Goal: Task Accomplishment & Management: Use online tool/utility

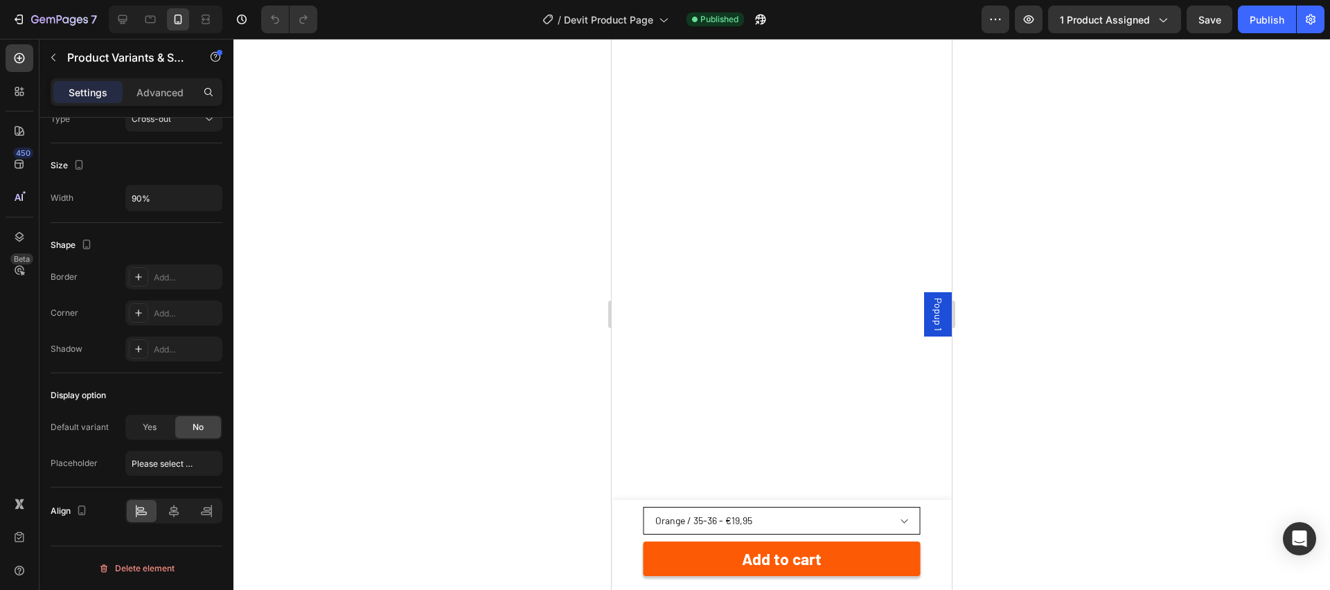
scroll to position [3678, 0]
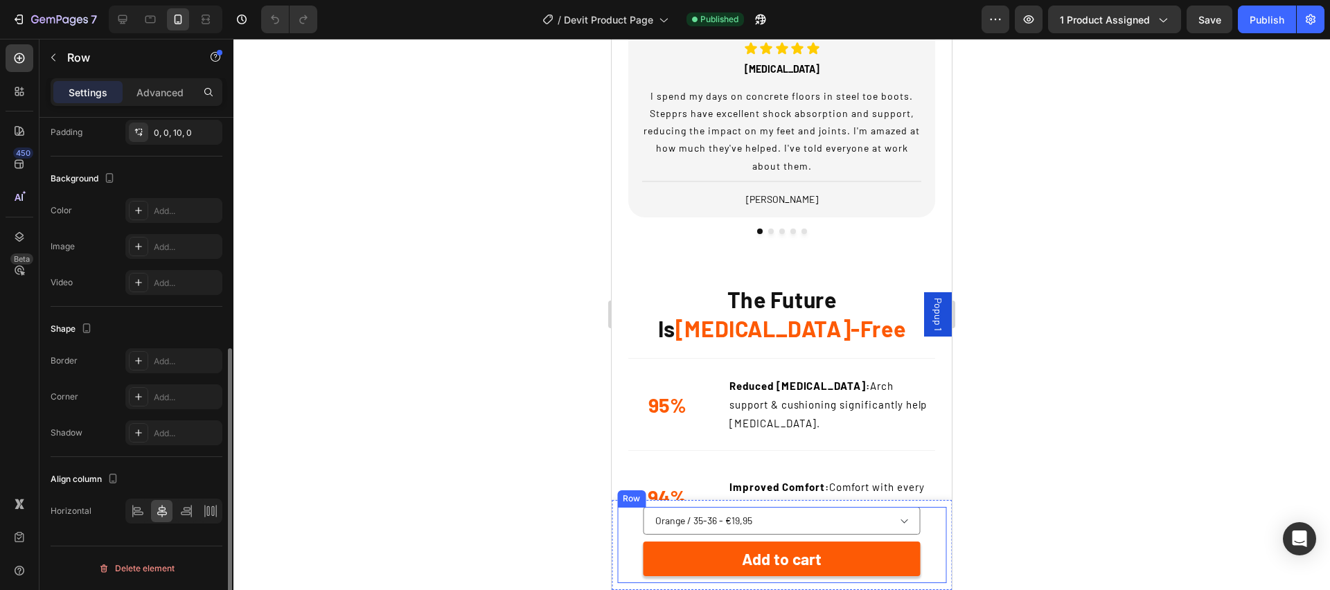
click at [930, 523] on div "Orange / 35-36 - €19,95 Orange / 37-38 - €19,95 Orange / 39-40 - €19,95 Orange …" at bounding box center [781, 545] width 329 height 76
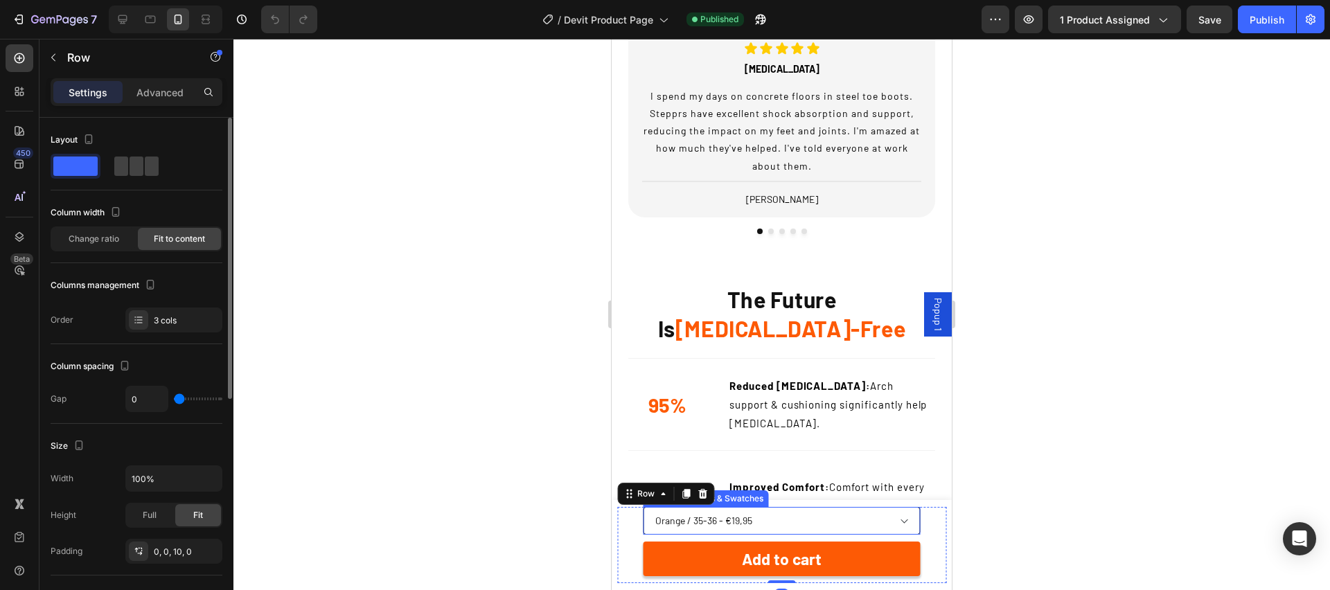
click at [910, 522] on select "Orange / 35-36 - €19,95 Orange / 37-38 - €19,95 Orange / 39-40 - €19,95 Orange …" at bounding box center [782, 521] width 277 height 28
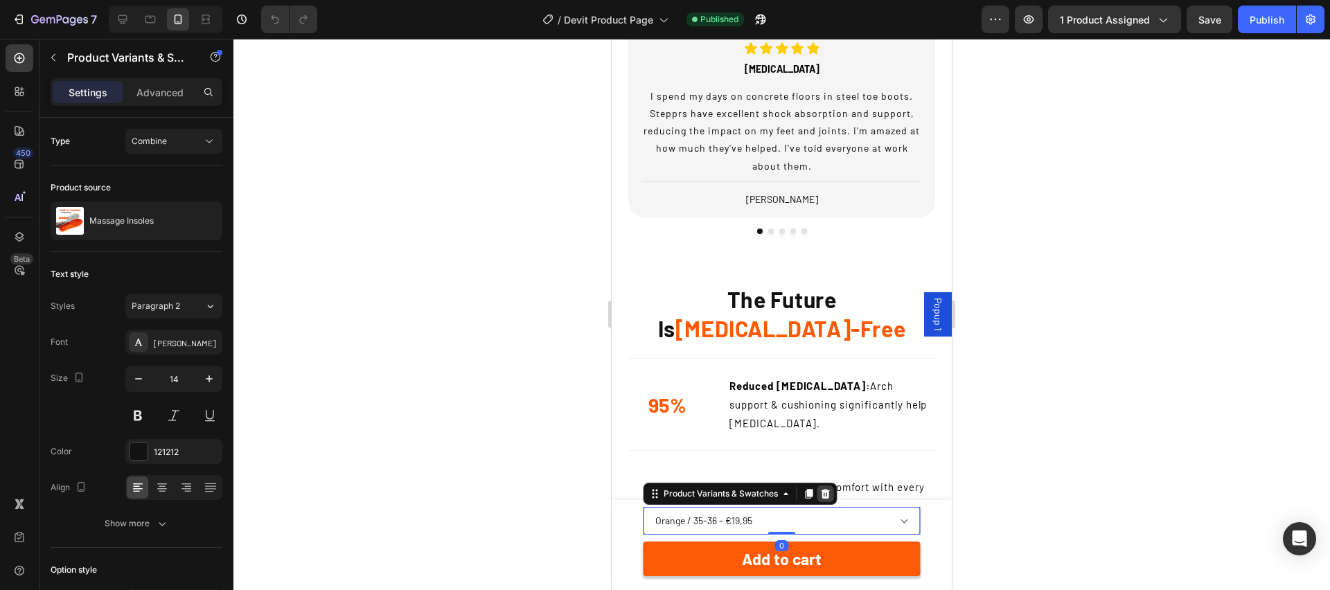
click at [827, 494] on icon at bounding box center [825, 494] width 9 height 10
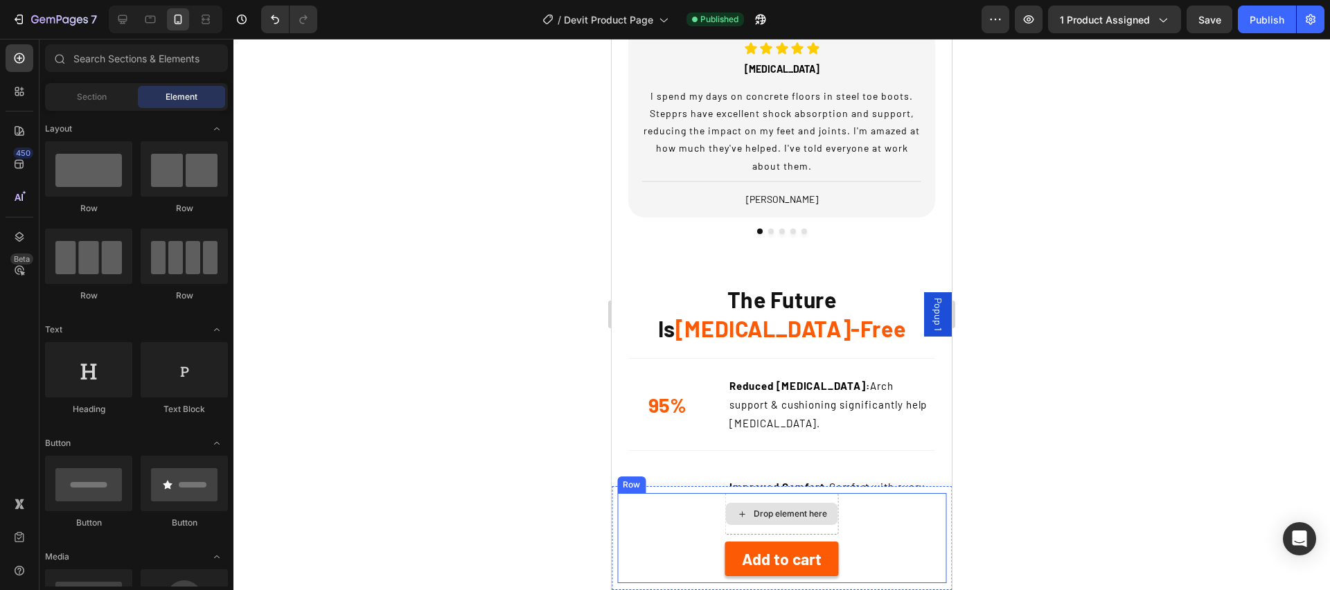
click at [833, 499] on div "Drop element here" at bounding box center [782, 514] width 114 height 42
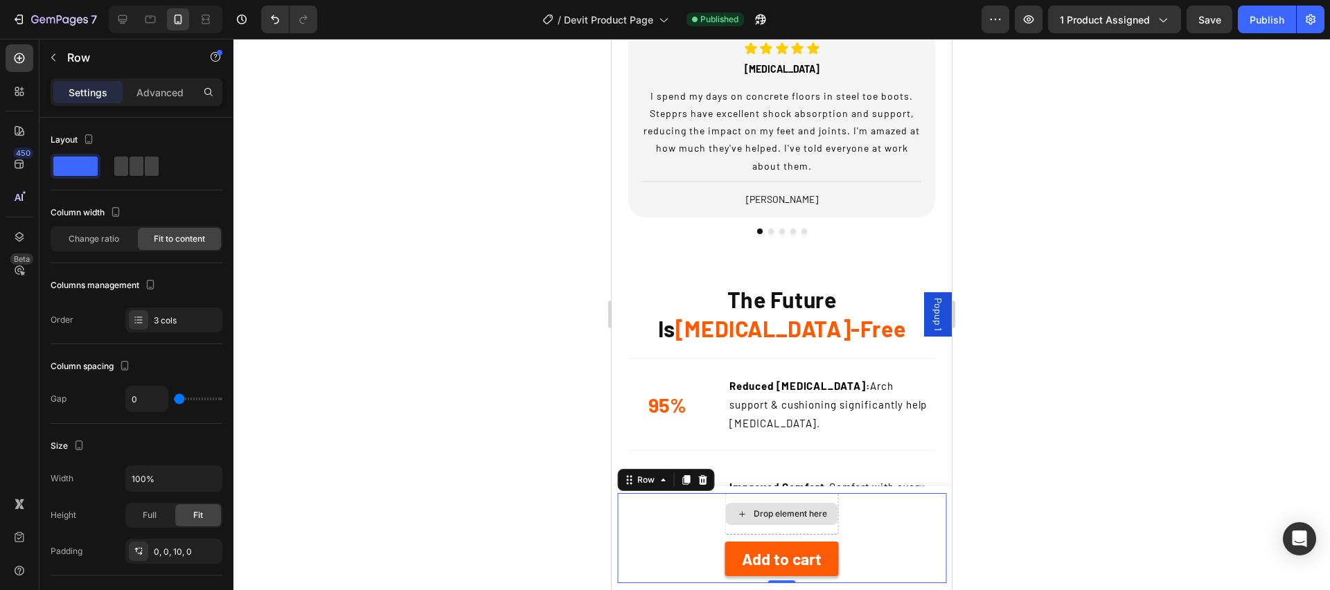
click at [759, 531] on div "Drop element here" at bounding box center [782, 514] width 114 height 42
click at [671, 562] on div "Drop element here 1 Product Quantity Add to cart Product Cart Button Row 0" at bounding box center [781, 538] width 329 height 90
click at [700, 484] on icon at bounding box center [702, 480] width 9 height 10
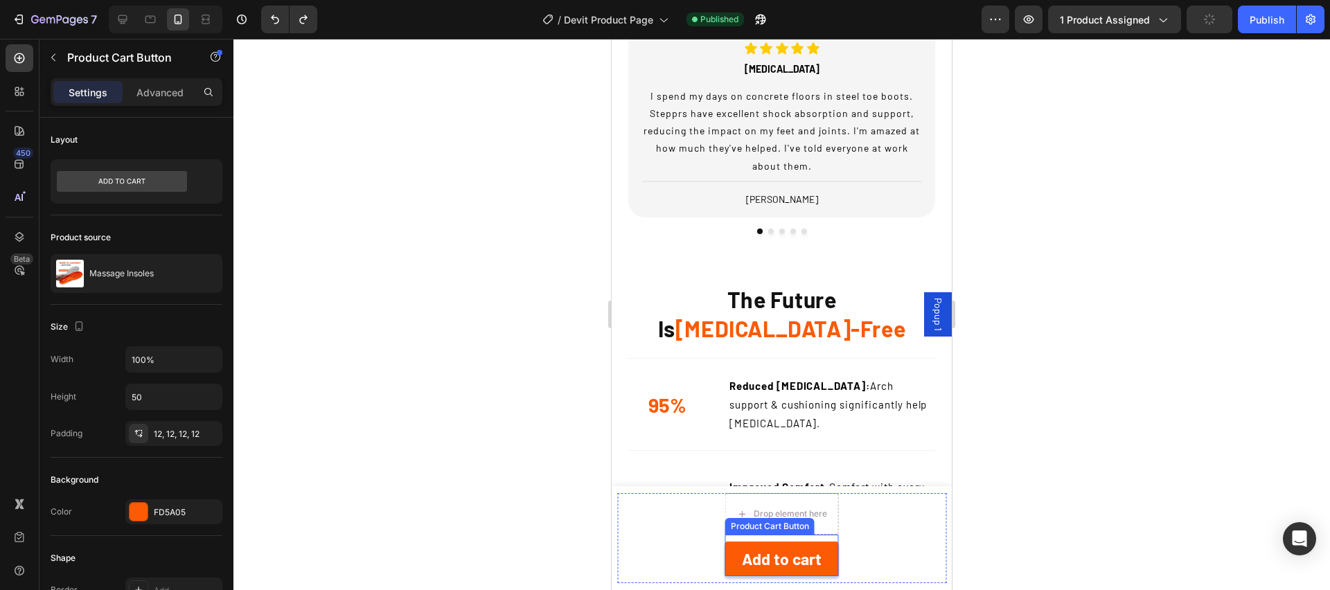
click at [834, 536] on div "Add to cart Product Cart Button" at bounding box center [782, 556] width 114 height 42
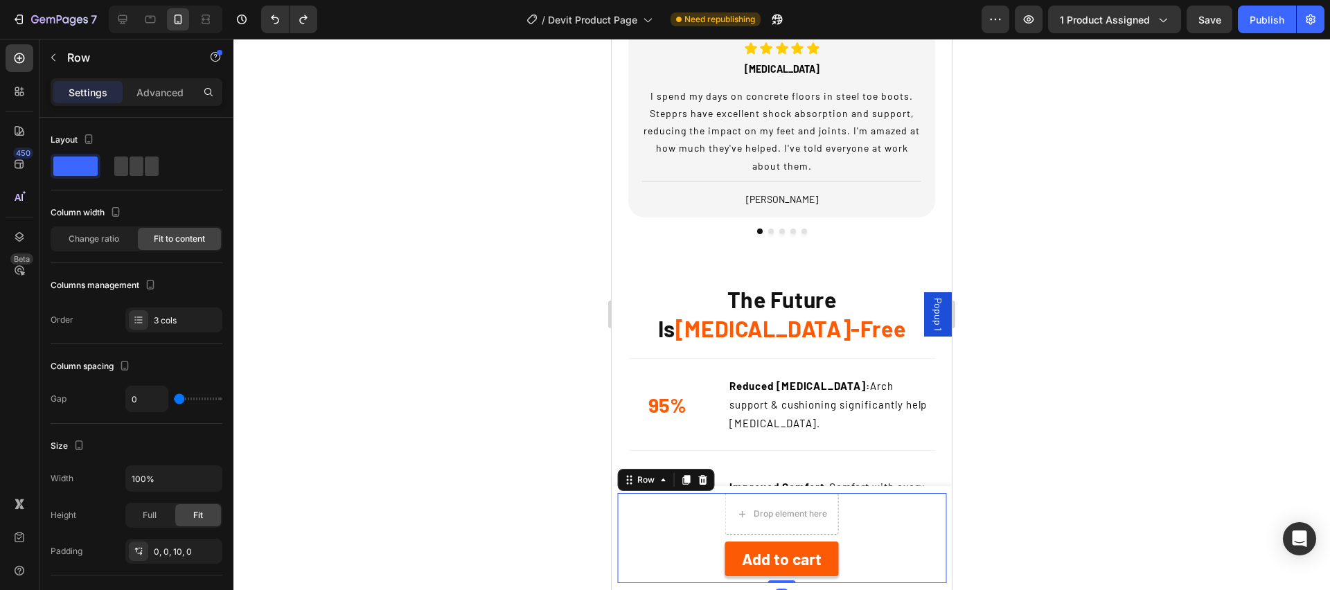
click at [882, 534] on div "Drop element here 1 Product Quantity Add to cart Product Cart Button Row 0" at bounding box center [781, 538] width 329 height 90
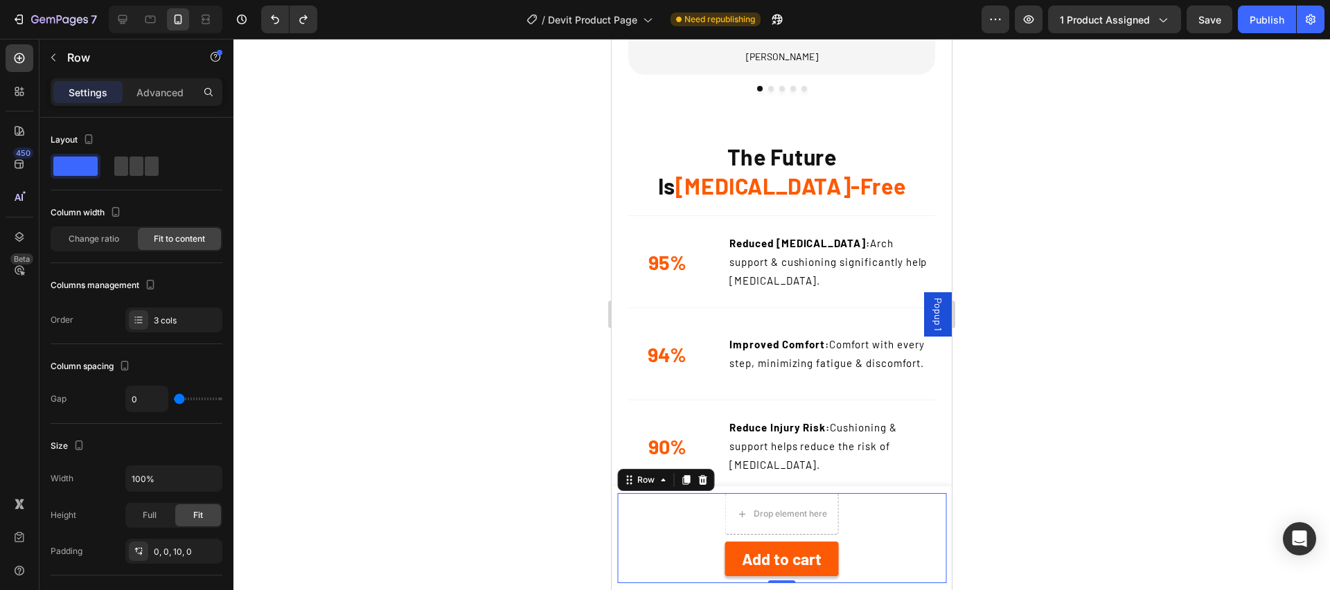
click at [880, 521] on div "Drop element here 1 Product Quantity Add to cart Product Cart Button Row 0" at bounding box center [781, 538] width 329 height 90
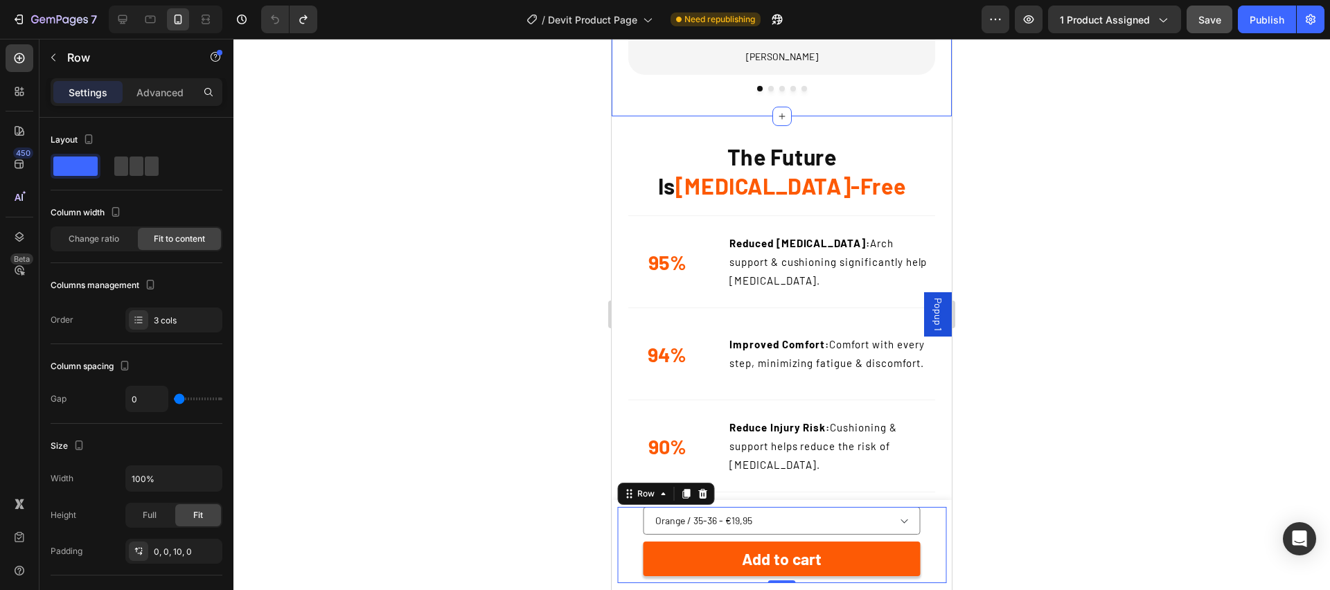
click at [1230, 21] on button "Save" at bounding box center [1210, 20] width 46 height 28
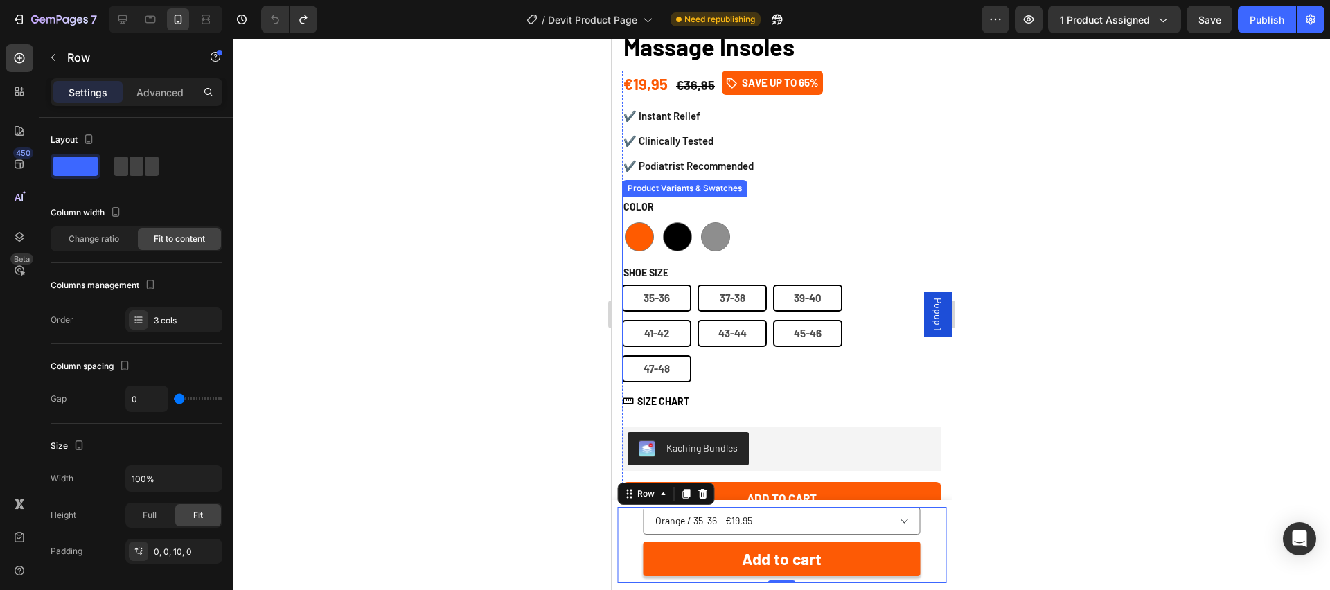
scroll to position [522, 0]
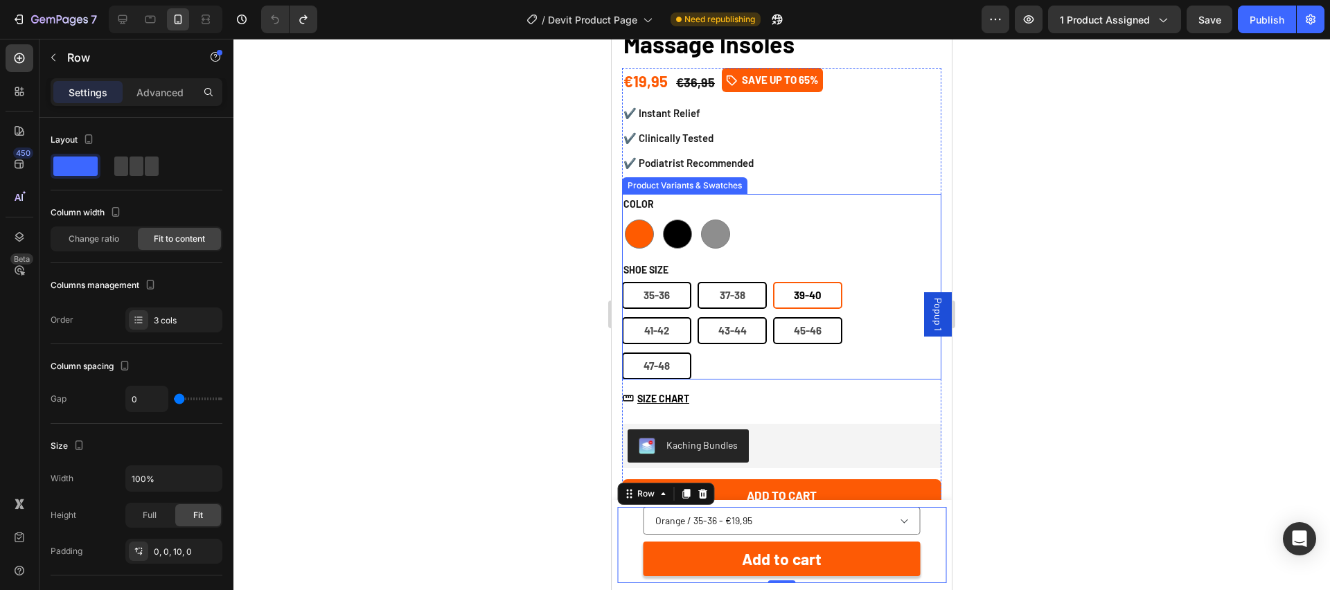
click at [804, 300] on span "39-40" at bounding box center [808, 295] width 28 height 12
click at [773, 282] on input "39-40 39-40 39-40" at bounding box center [772, 281] width 1 height 1
radio input "true"
select select "580883873051771884"
radio input "true"
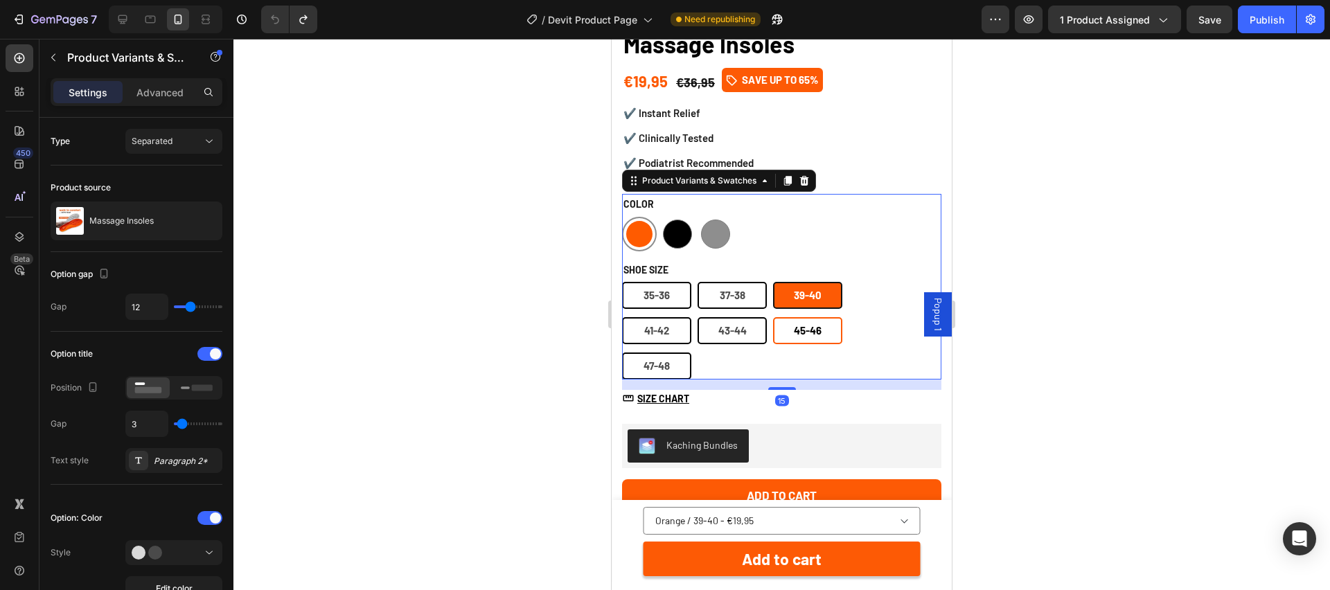
click at [804, 337] on div "45-46" at bounding box center [808, 331] width 28 height 30
click at [773, 317] on input "45-46 45-46 45-46" at bounding box center [772, 317] width 1 height 1
radio input "true"
select select "580883873051837420"
click at [673, 329] on size-41-42 "41-42" at bounding box center [656, 330] width 69 height 27
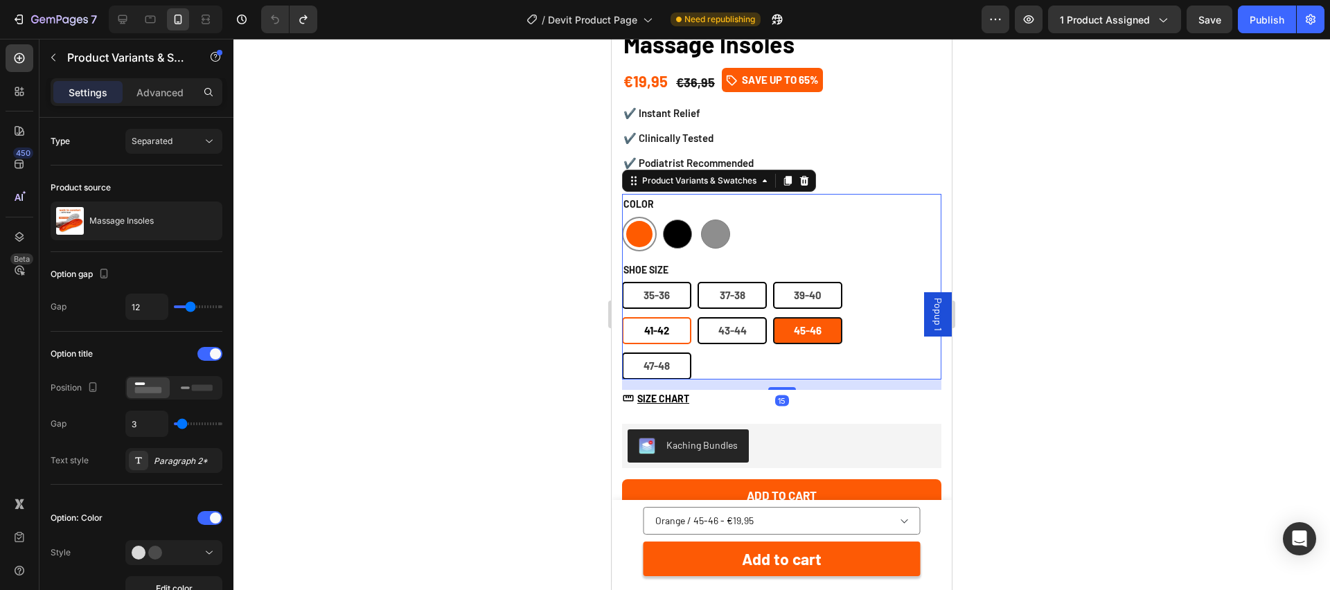
click at [622, 317] on input "41-42 41-42 41-42" at bounding box center [621, 317] width 1 height 1
radio input "true"
select select "580883873052689388"
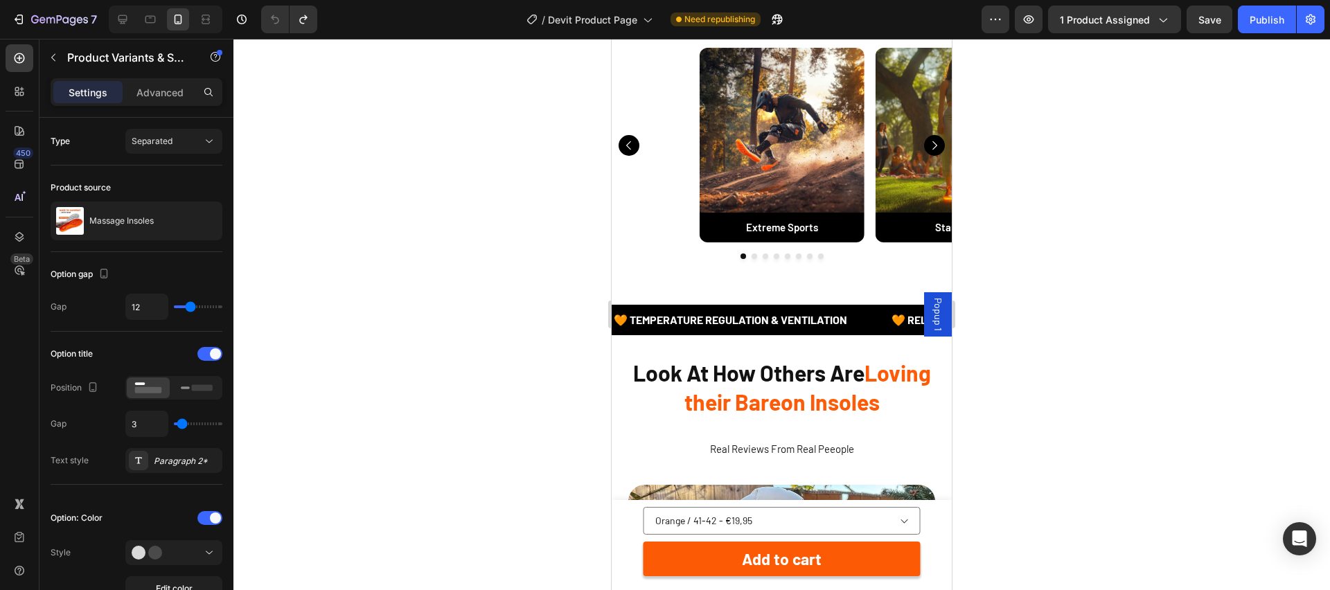
scroll to position [2865, 0]
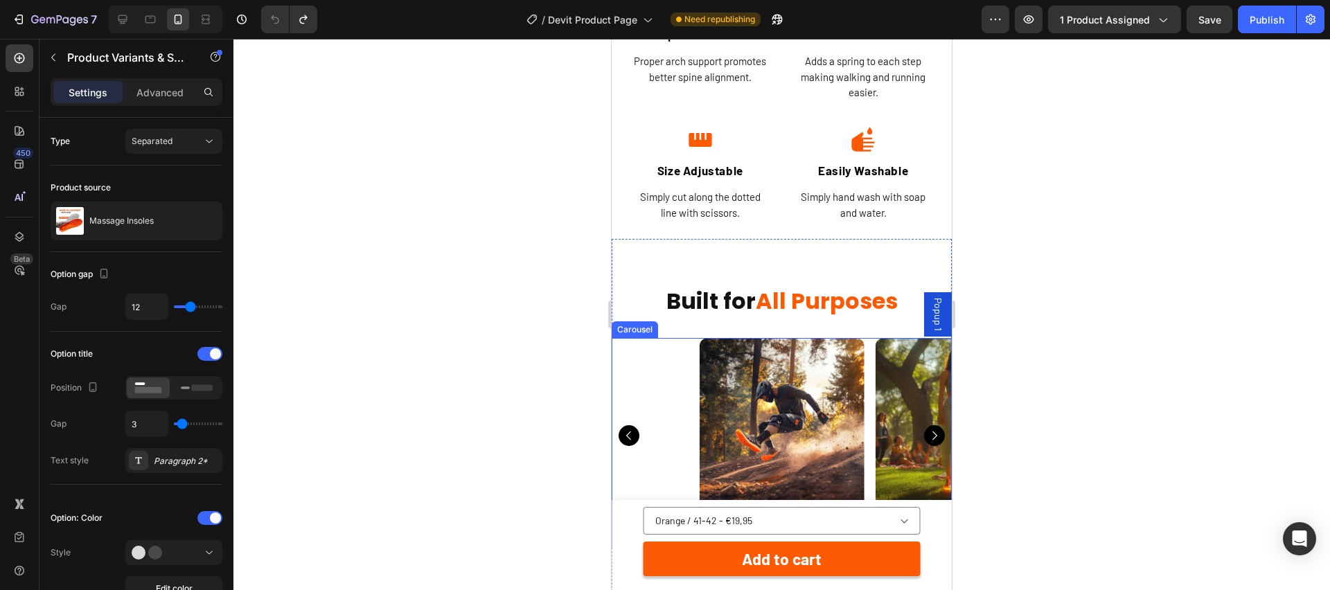
click at [628, 446] on button "Carousel Back Arrow" at bounding box center [629, 435] width 21 height 21
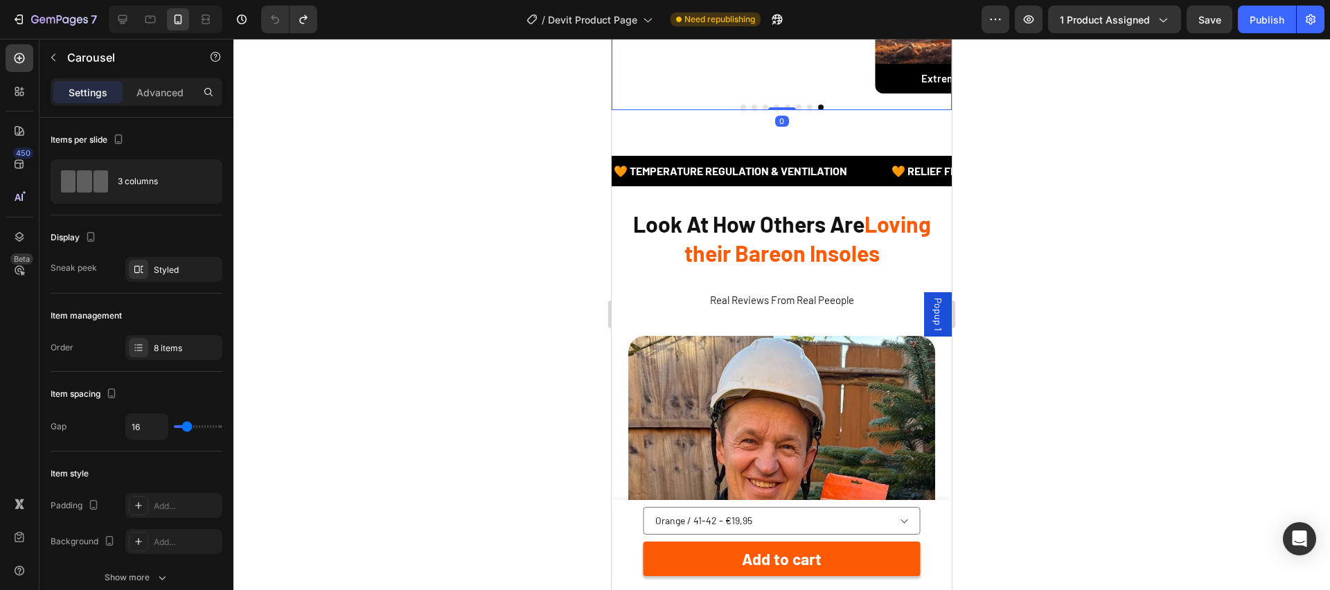
scroll to position [3347, 0]
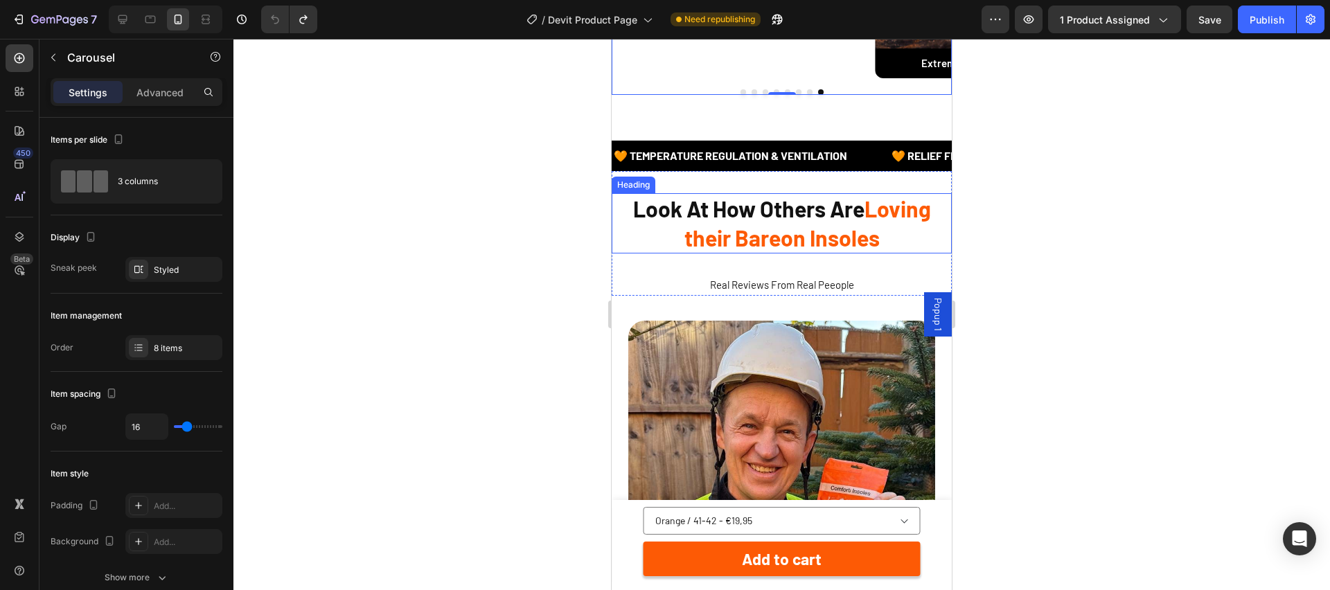
click at [804, 236] on span "Loving their Bareon Insoles" at bounding box center [807, 222] width 247 height 55
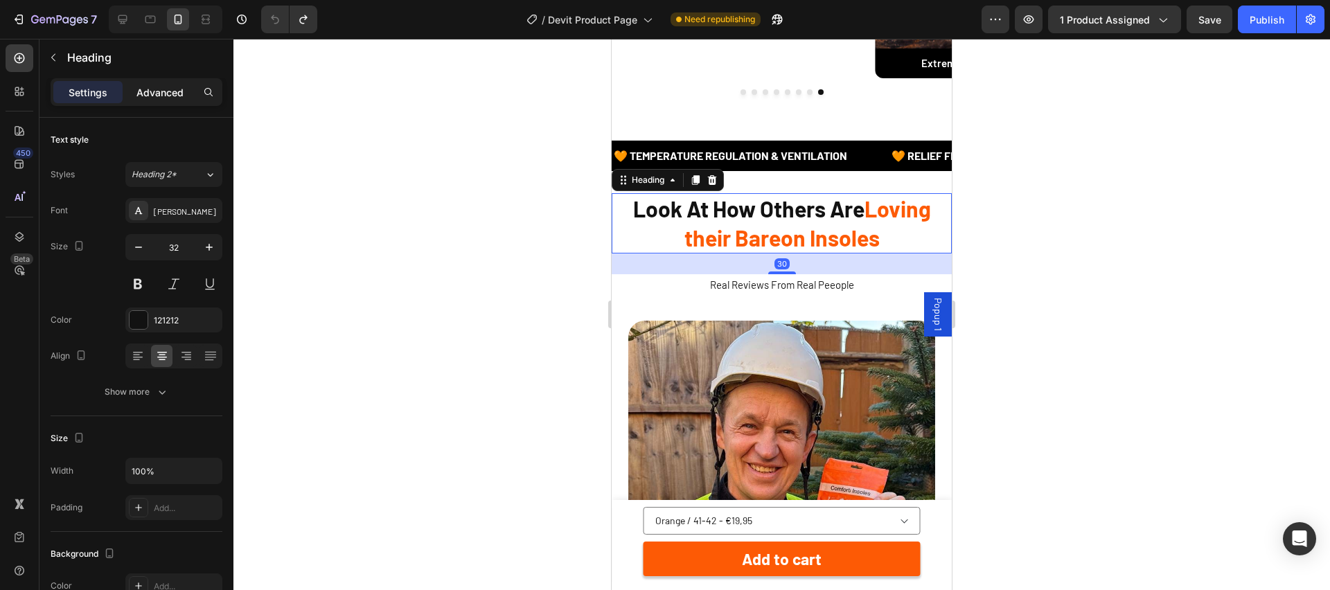
click at [175, 87] on p "Advanced" at bounding box center [159, 92] width 47 height 15
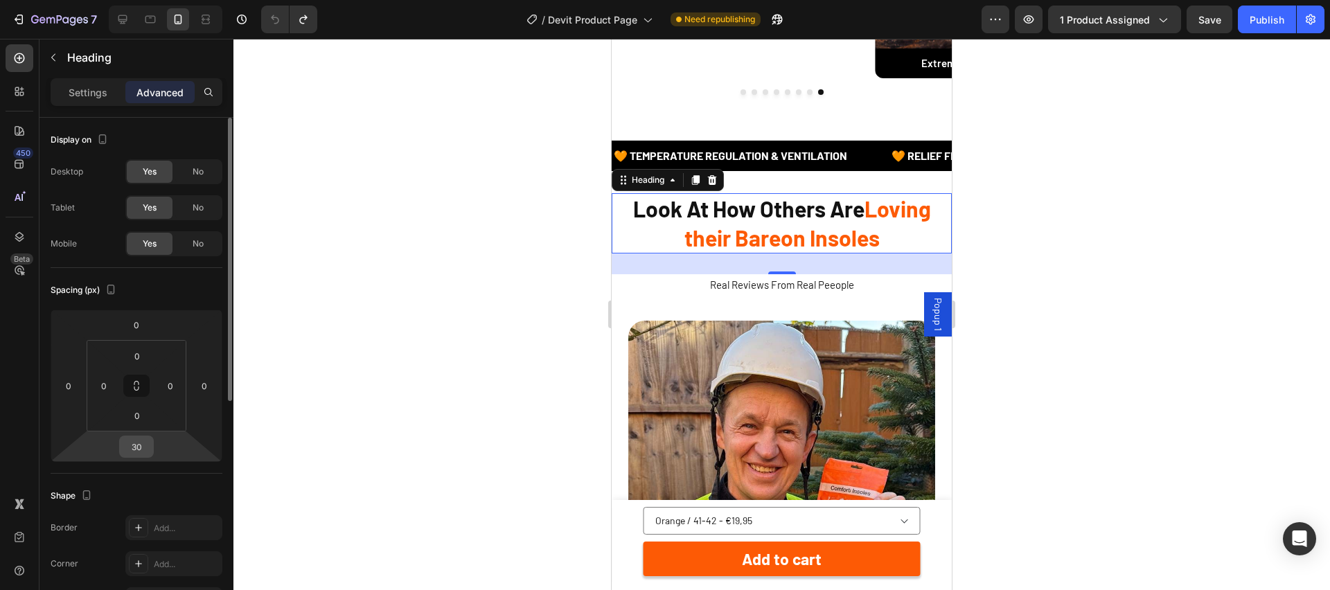
click at [141, 450] on input "30" at bounding box center [137, 446] width 28 height 21
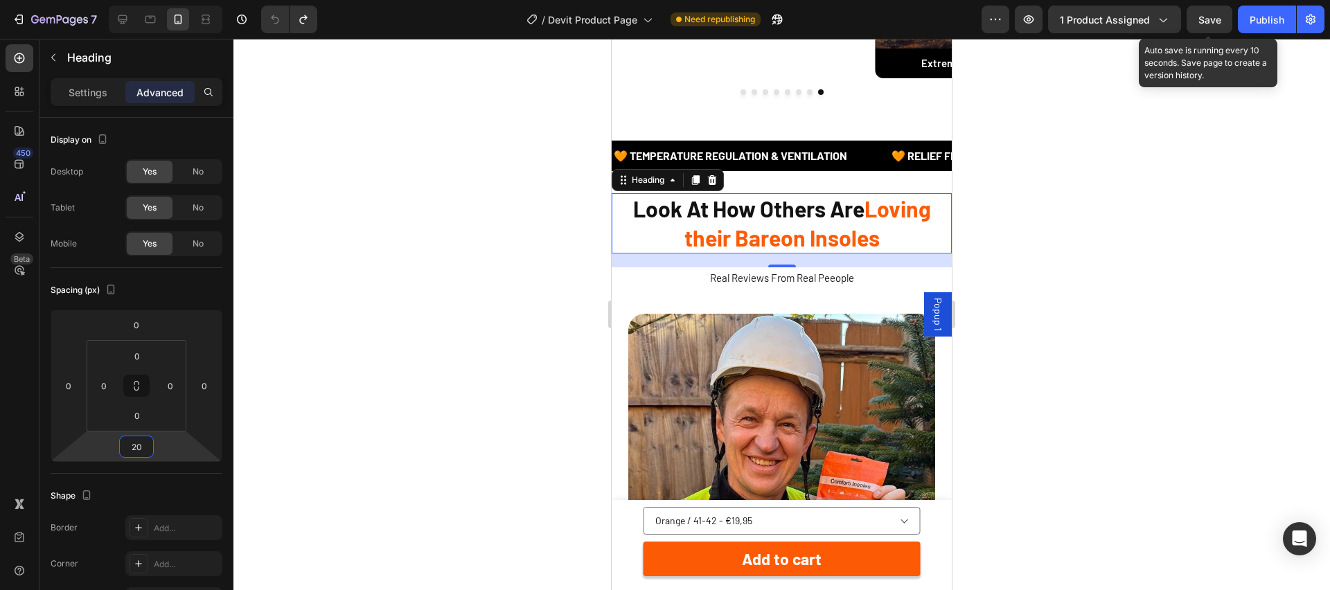
type input "20"
click at [1219, 18] on span "Save" at bounding box center [1209, 20] width 23 height 12
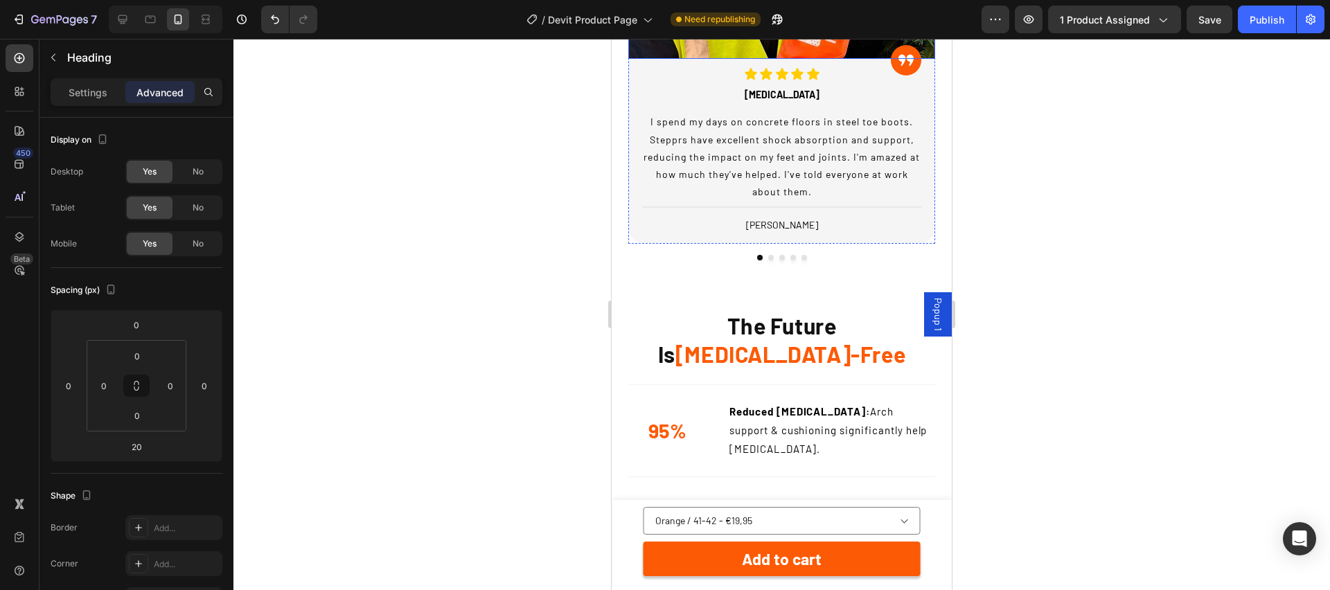
scroll to position [3959, 0]
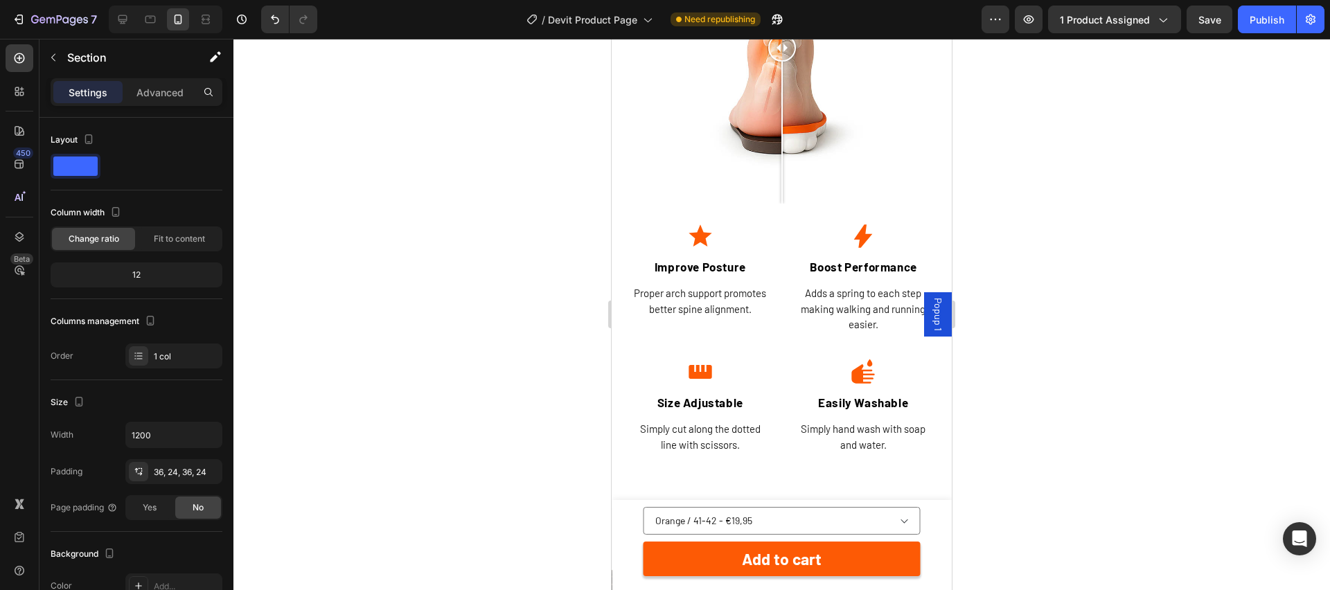
scroll to position [2135, 0]
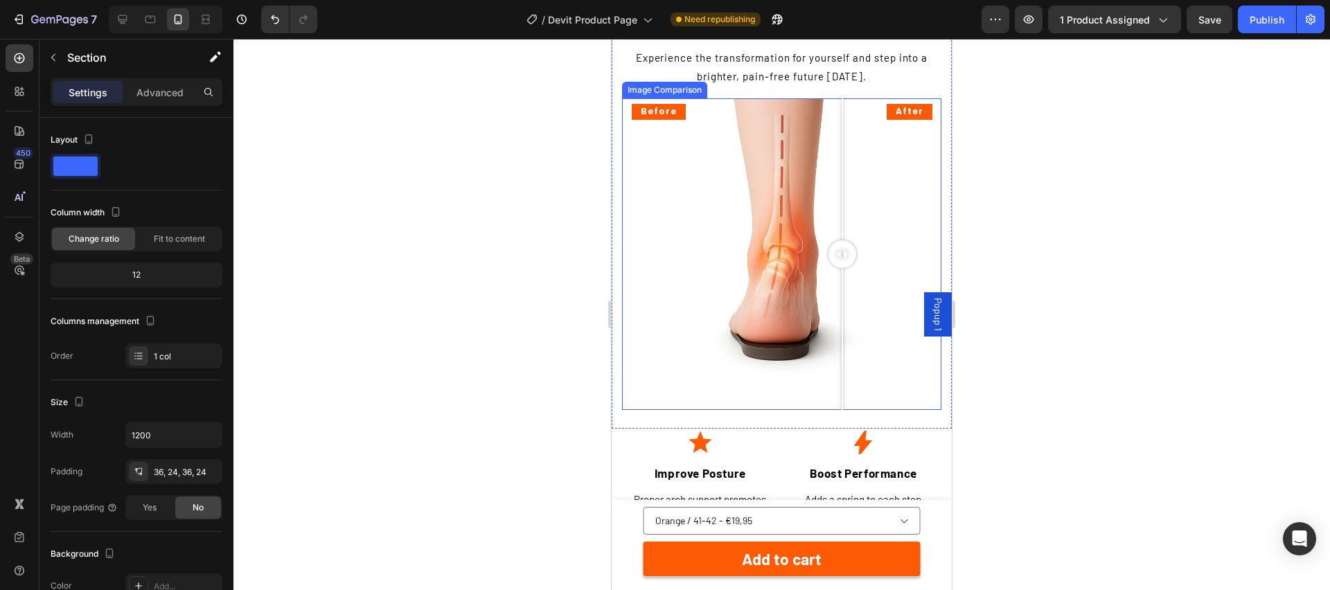
drag, startPoint x: 757, startPoint y: 256, endPoint x: 842, endPoint y: 265, distance: 85.8
click at [842, 265] on div at bounding box center [842, 254] width 28 height 28
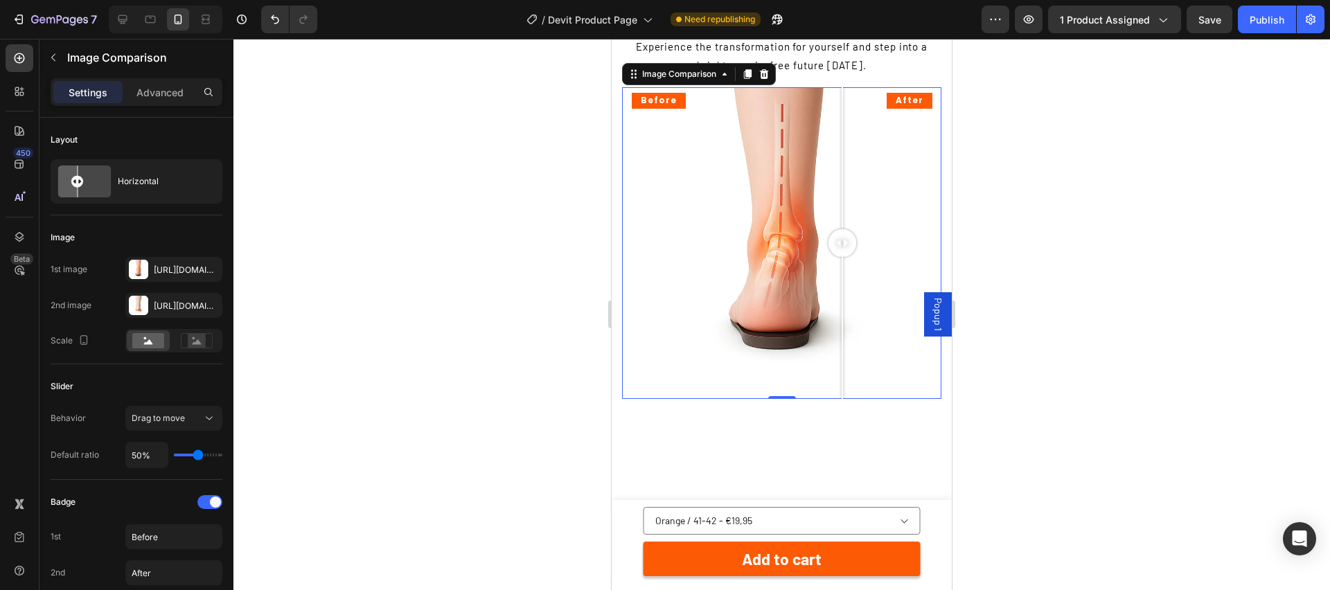
scroll to position [2, 0]
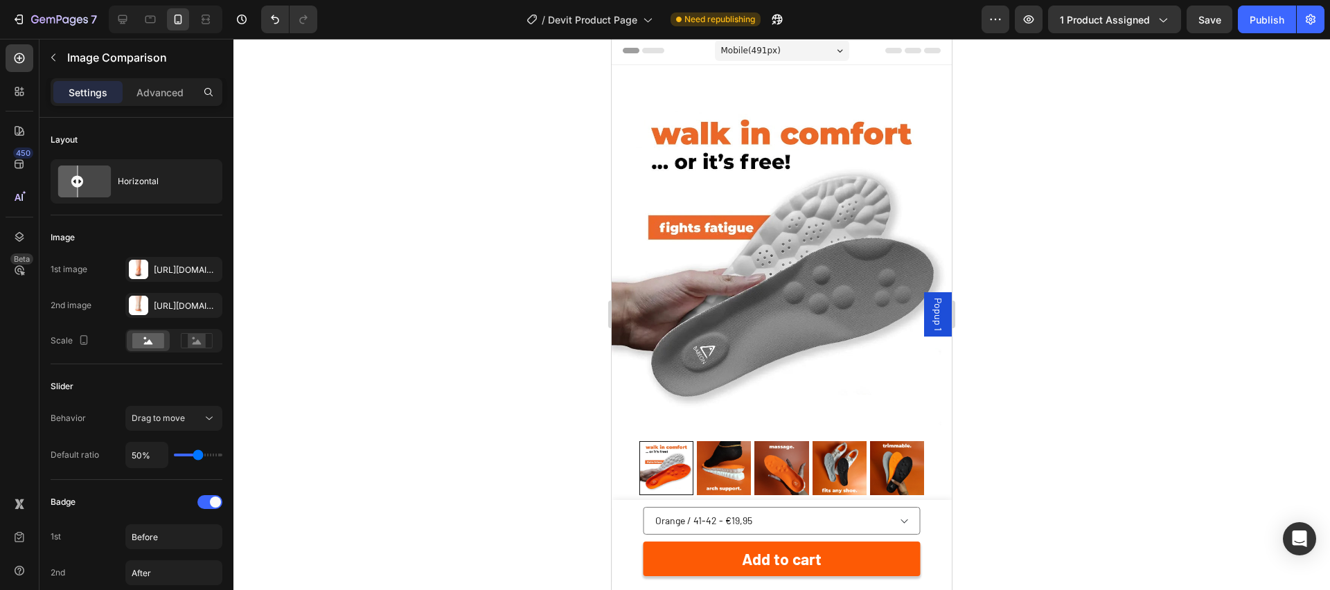
radio input "true"
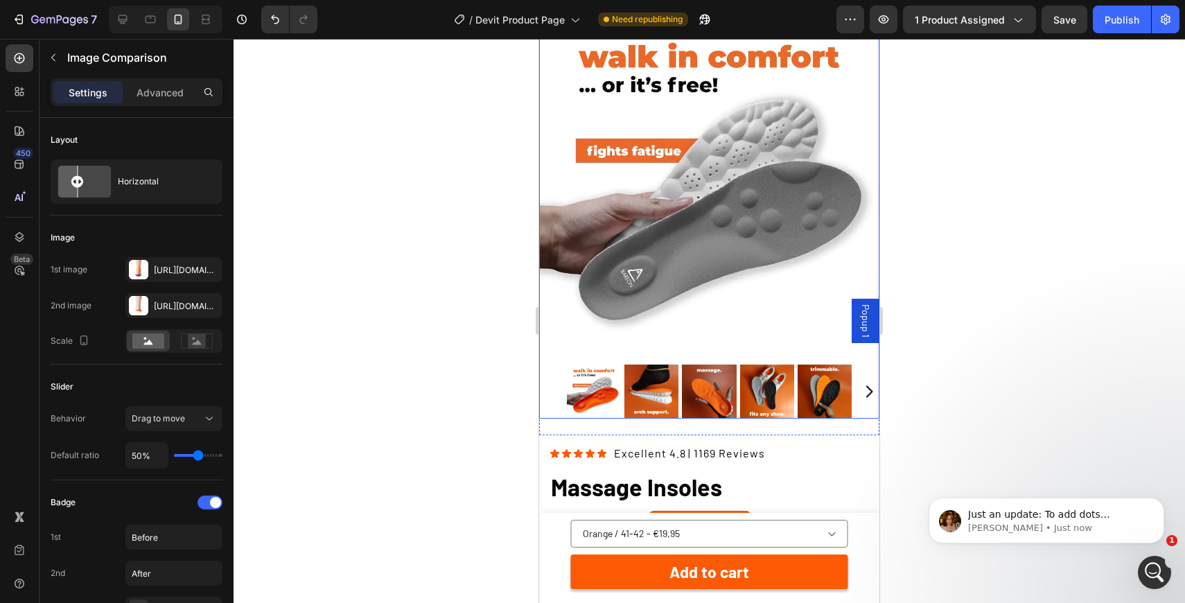
scroll to position [0, 0]
click at [1038, 507] on div "Just an update: To add dots navigation for product images on mobile, we’d need …" at bounding box center [1057, 515] width 183 height 18
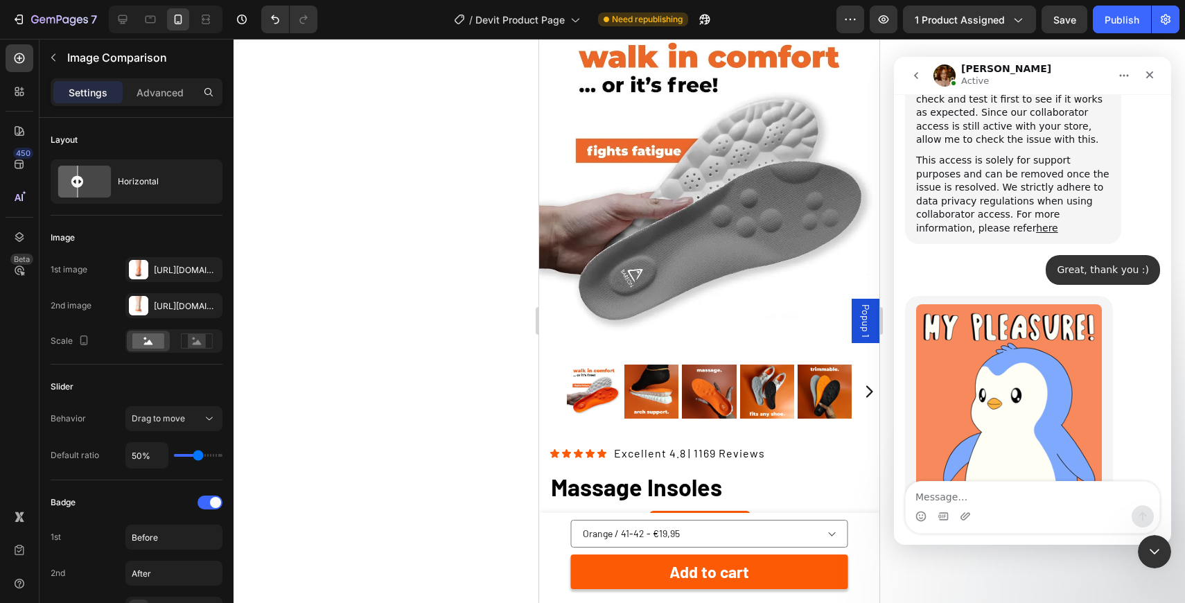
scroll to position [2082, 0]
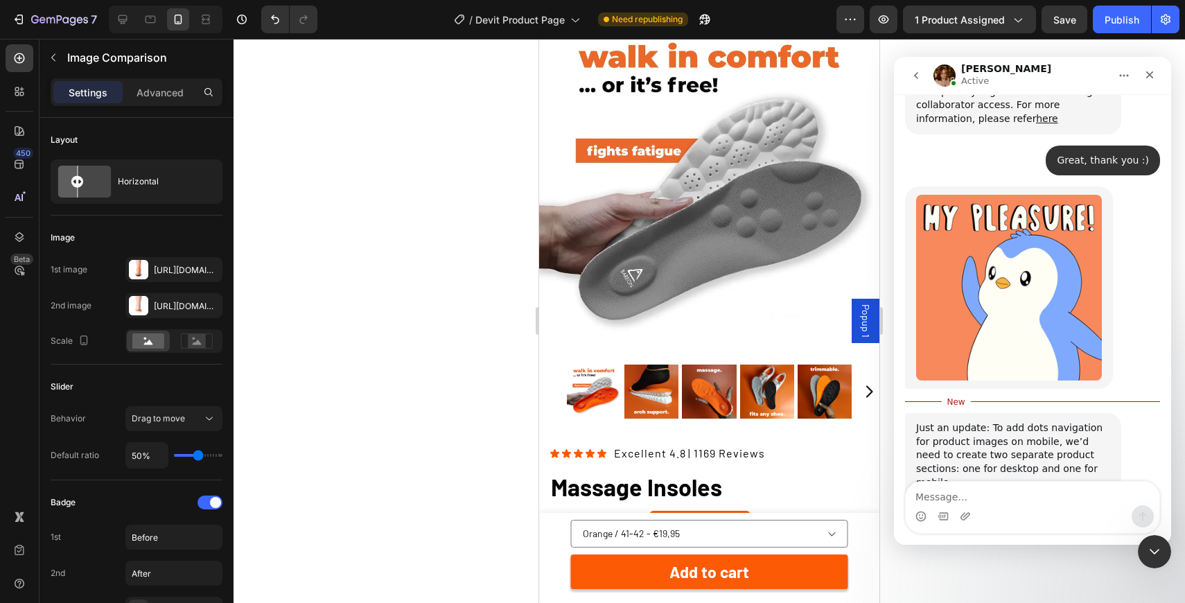
click at [1018, 488] on textarea "Message…" at bounding box center [1032, 493] width 254 height 24
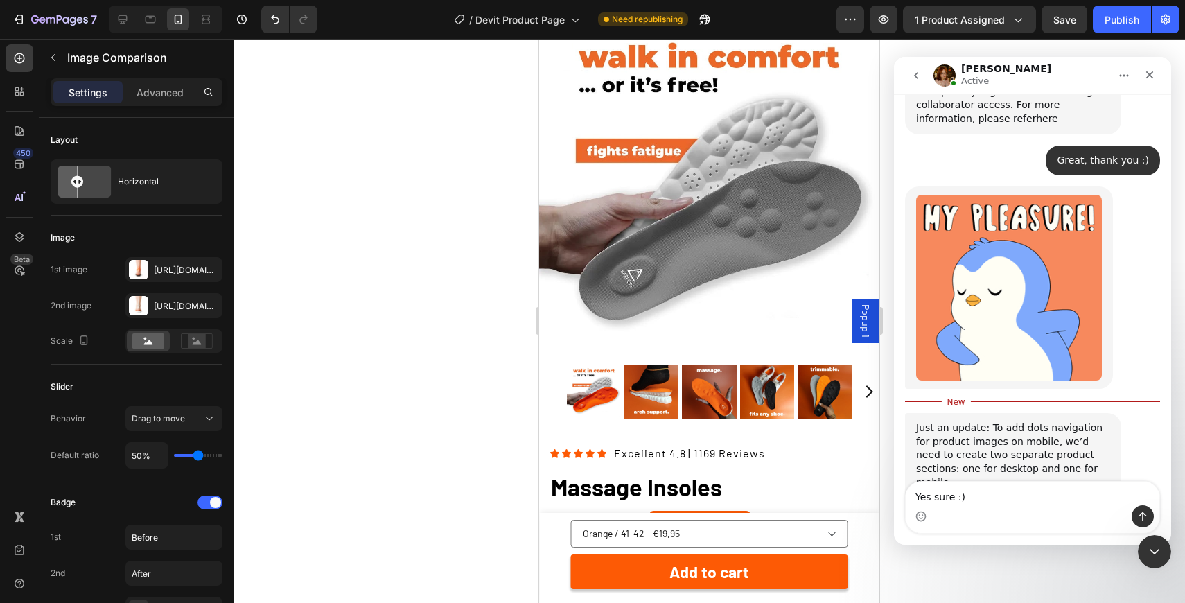
type textarea "Yes sure :)"
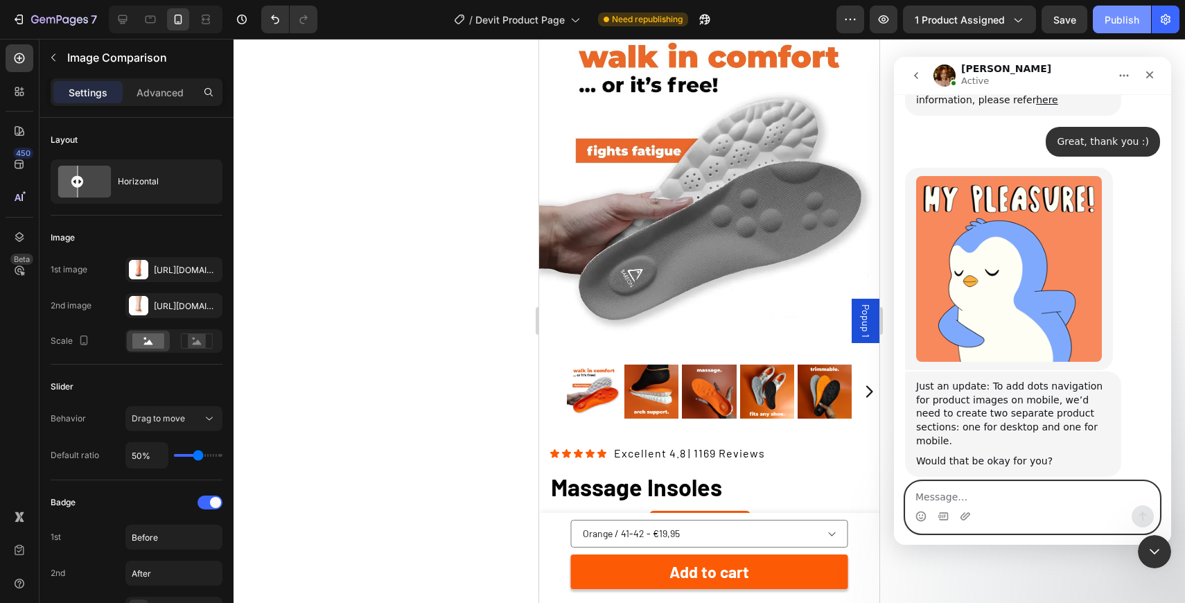
scroll to position [2141, 0]
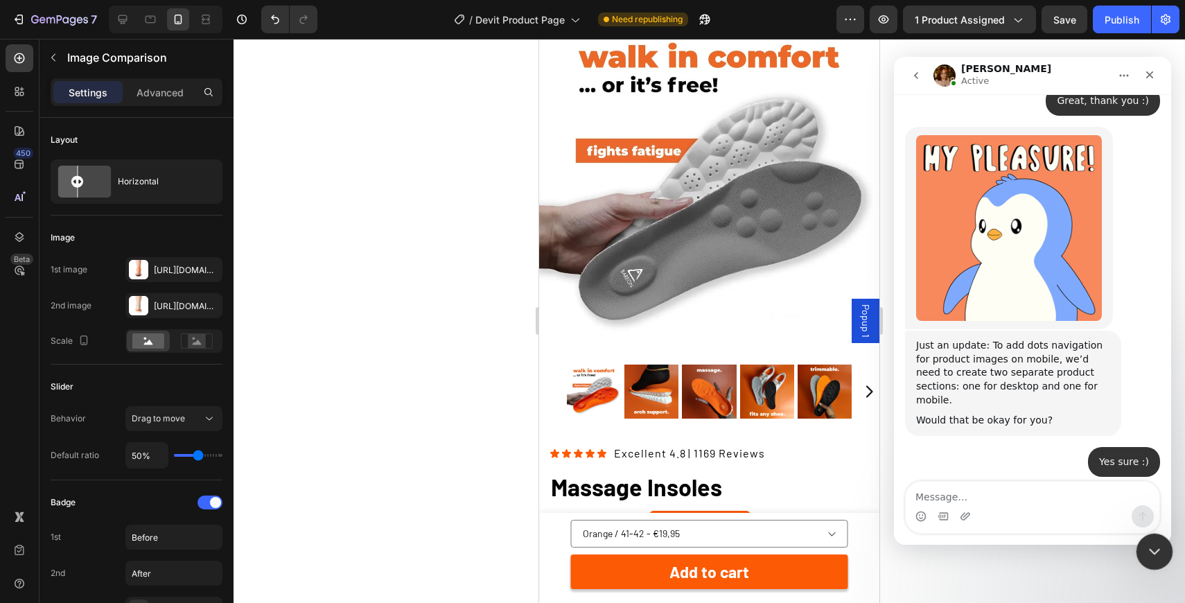
click at [1156, 548] on icon "Close Intercom Messenger" at bounding box center [1152, 550] width 10 height 6
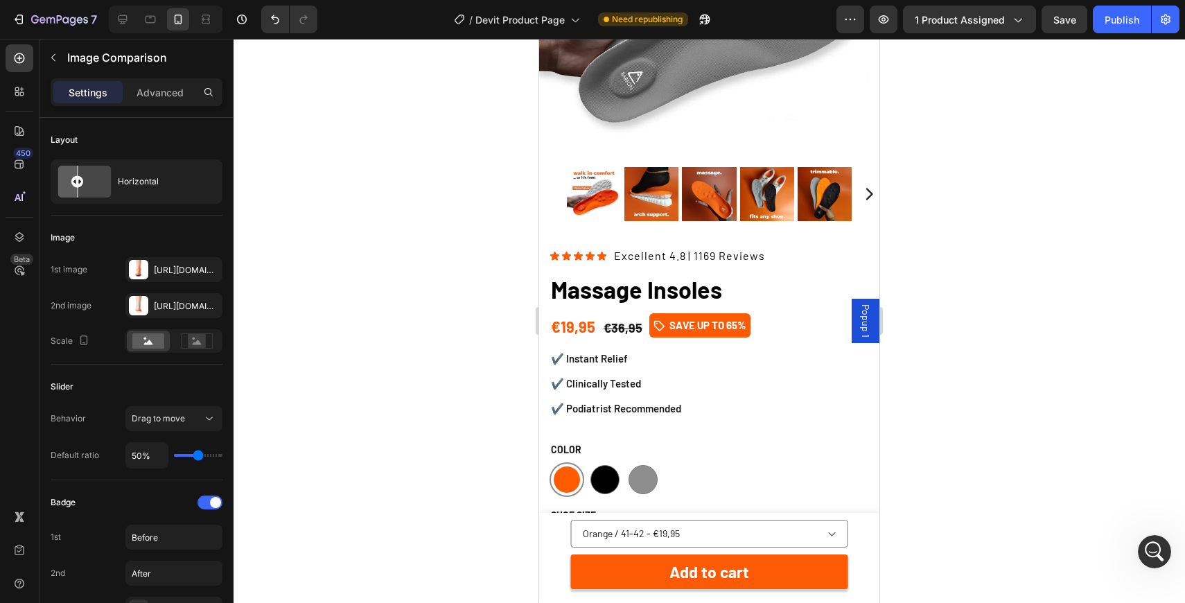
click at [864, 326] on span "Popup 1" at bounding box center [865, 320] width 14 height 33
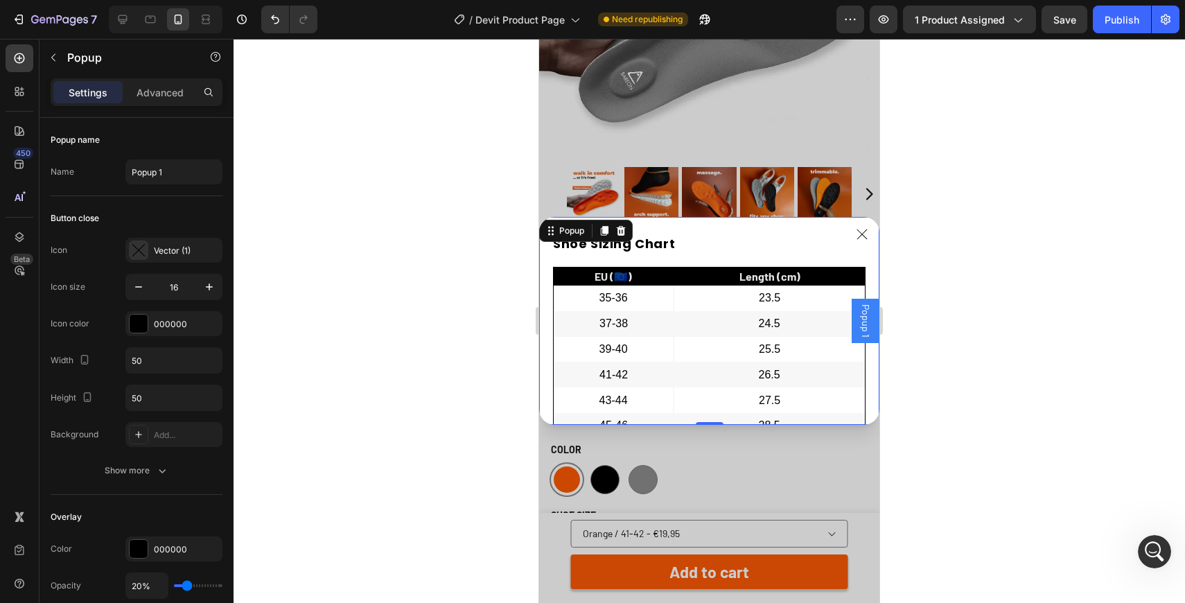
click at [864, 229] on icon "Dialog content" at bounding box center [861, 234] width 11 height 11
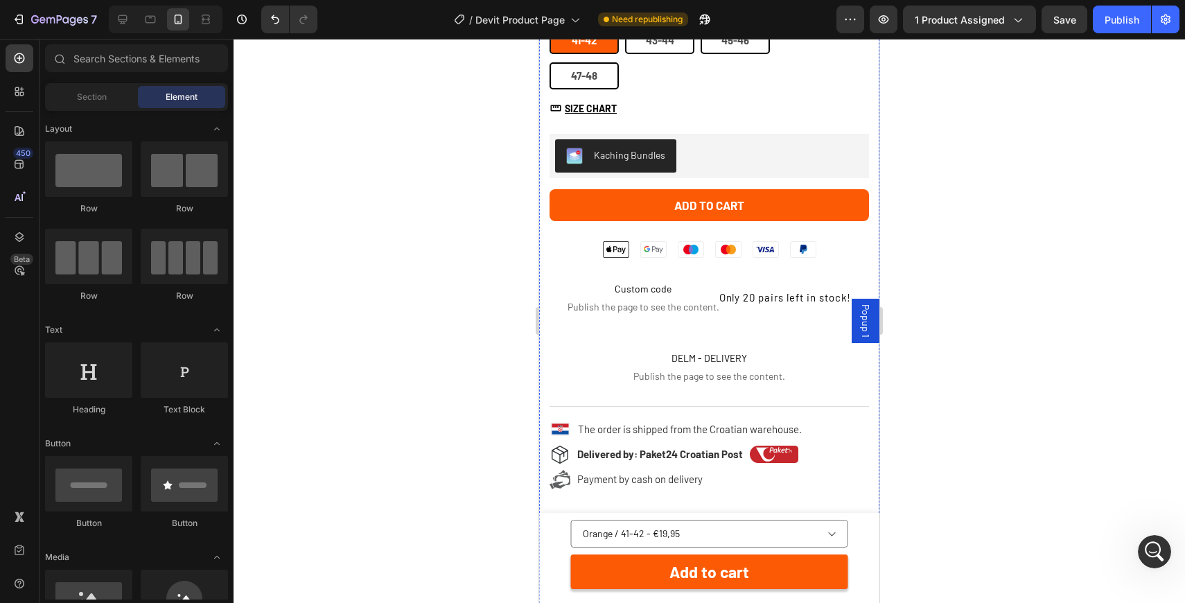
scroll to position [813, 0]
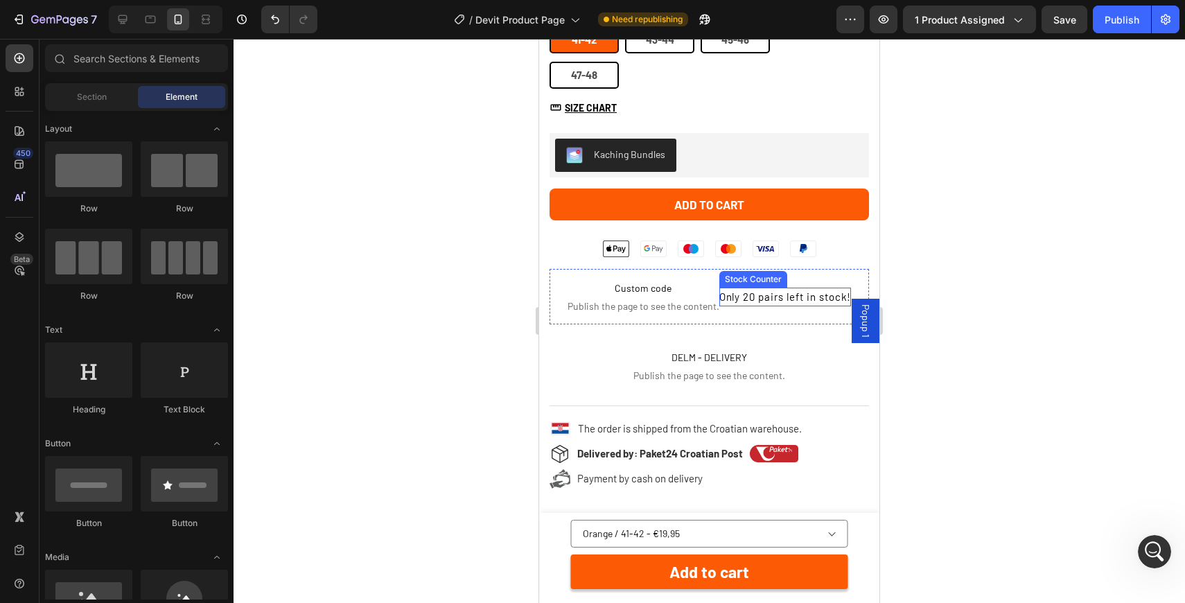
click at [767, 294] on p "Only 20 pairs left in stock!" at bounding box center [785, 296] width 132 height 19
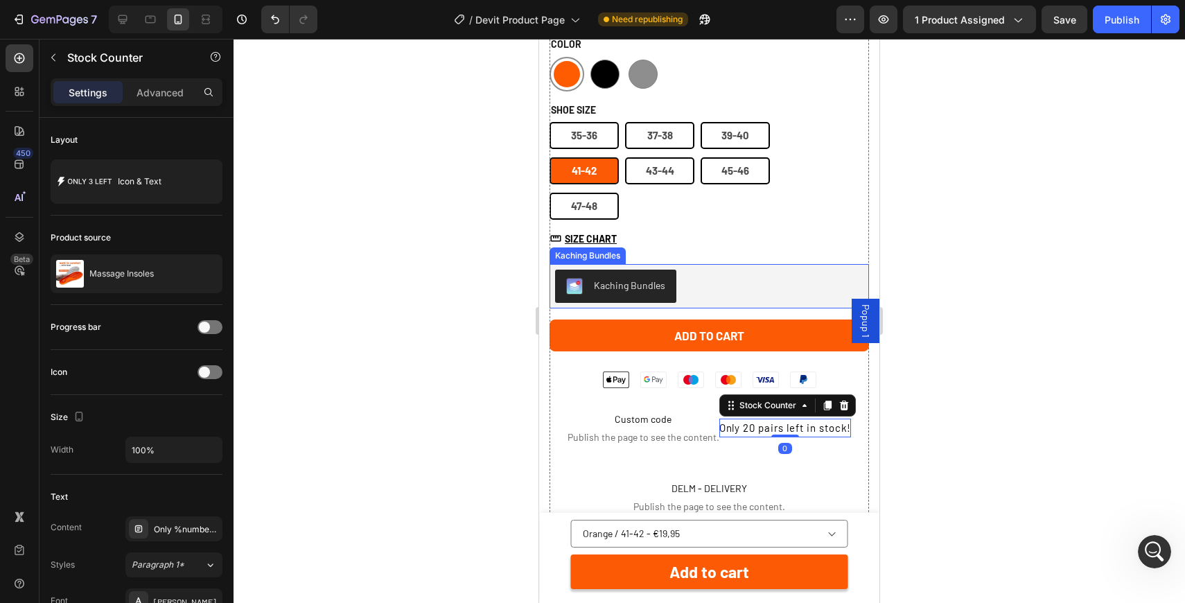
scroll to position [658, 0]
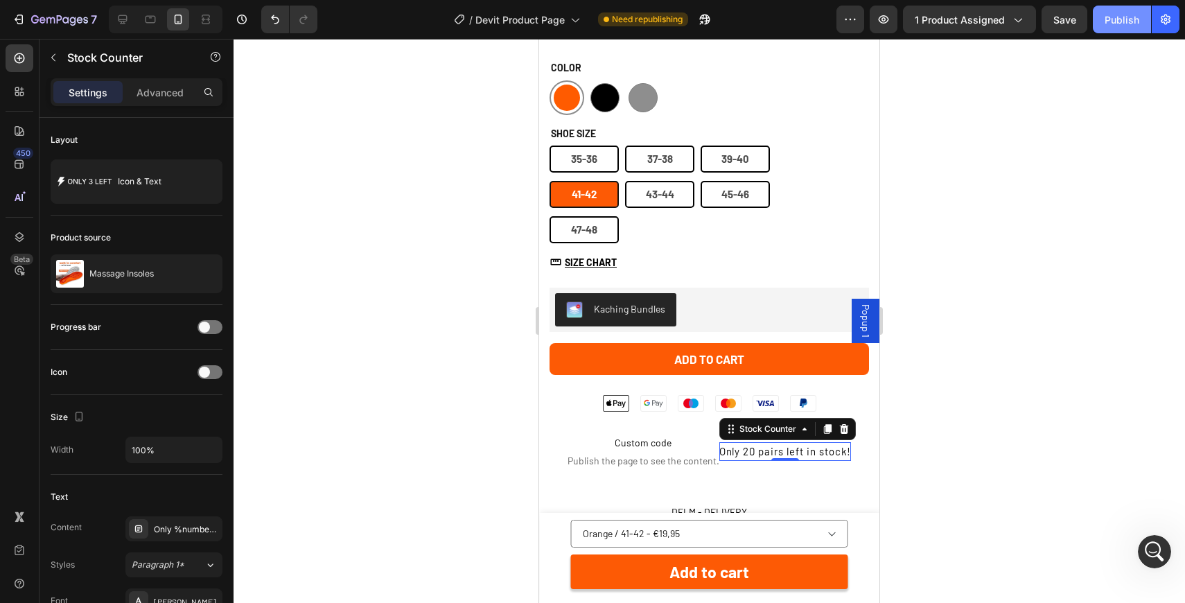
click at [1135, 6] on button "Publish" at bounding box center [1121, 20] width 58 height 28
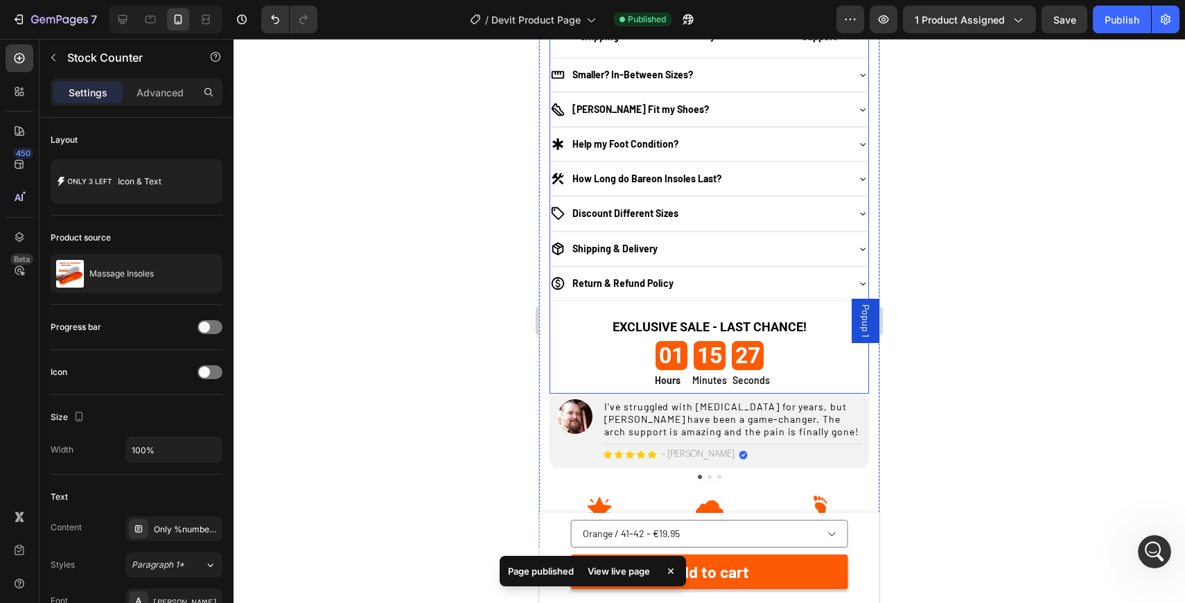
scroll to position [1370, 0]
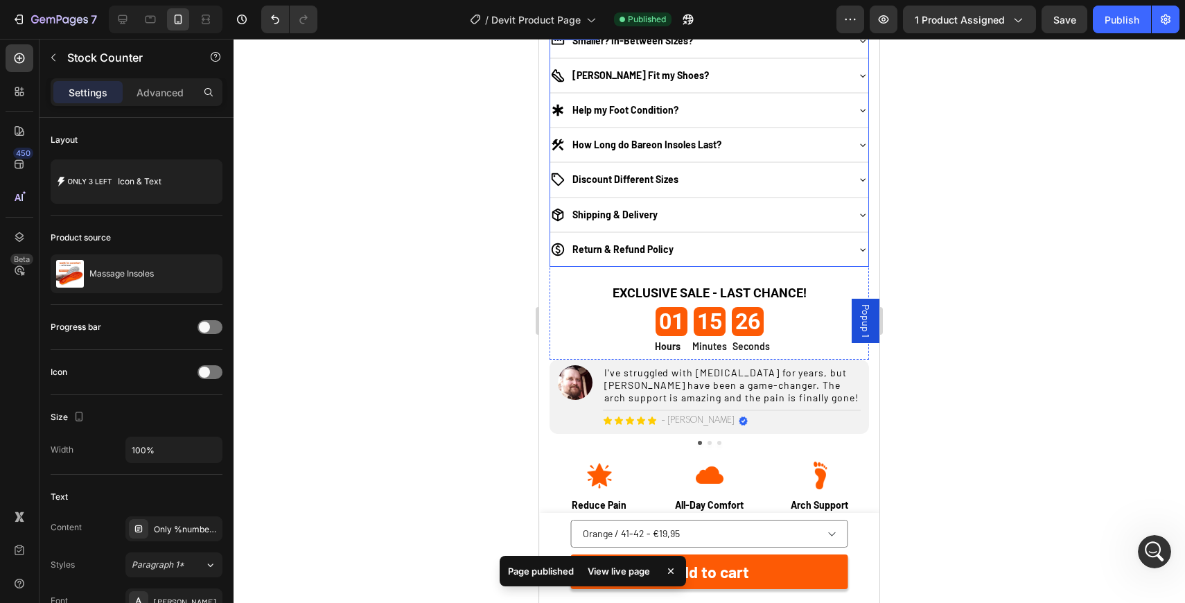
click at [721, 251] on div "Return & Refund Policy" at bounding box center [698, 249] width 296 height 17
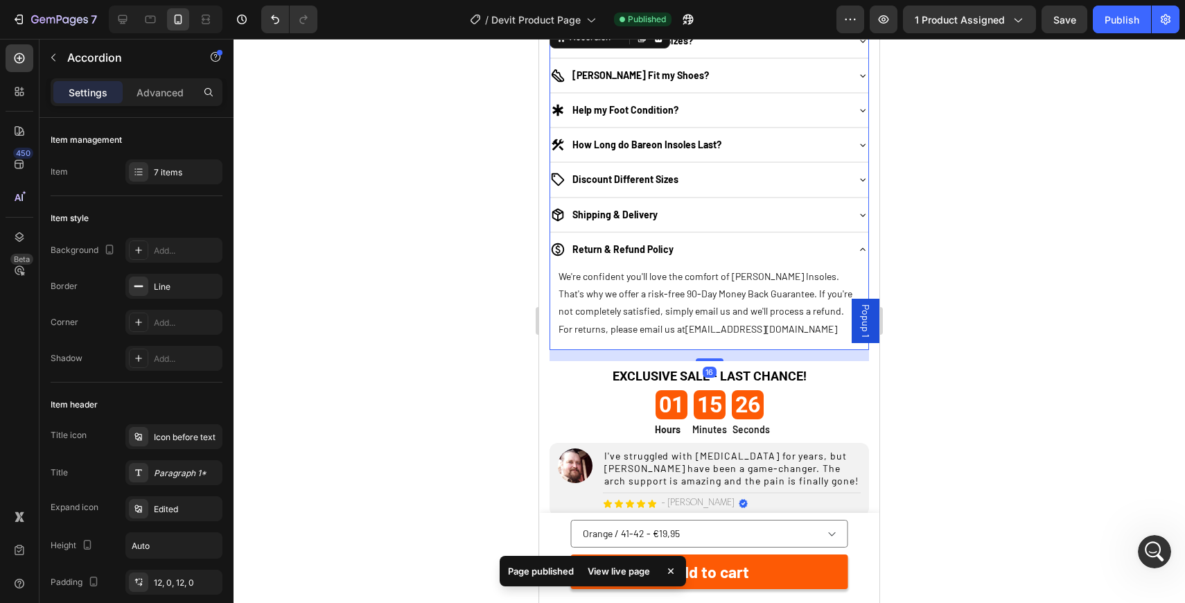
click at [721, 251] on div "Return & Refund Policy" at bounding box center [698, 249] width 296 height 17
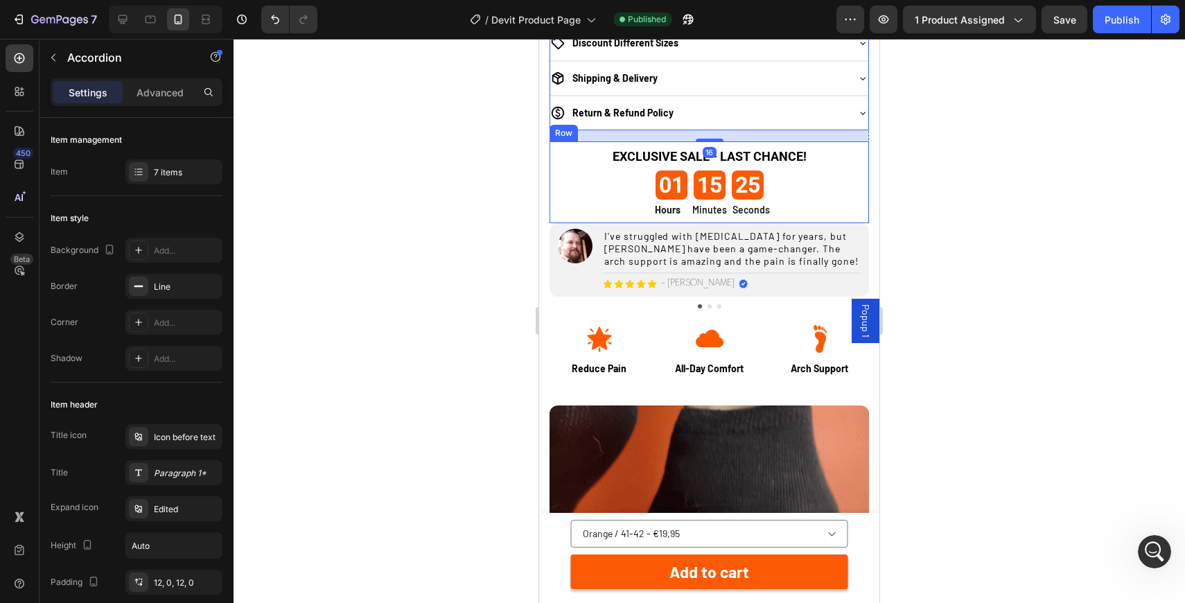
scroll to position [1508, 0]
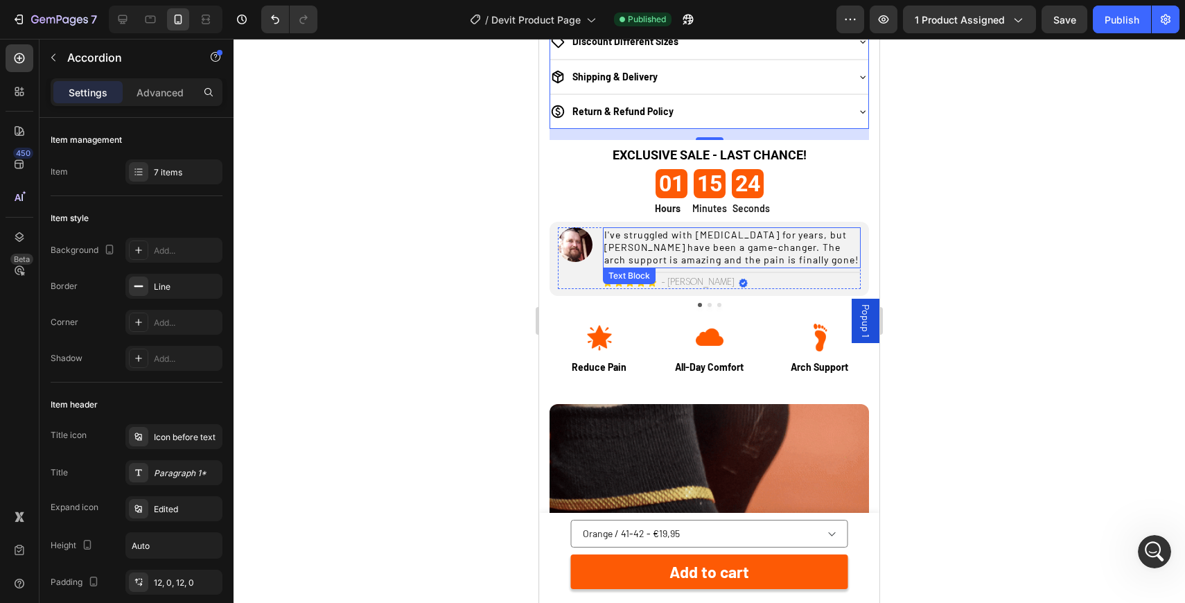
click at [767, 239] on p "I've struggled with plantar fasciitis for years, but Bareon have been a game-ch…" at bounding box center [731, 248] width 255 height 38
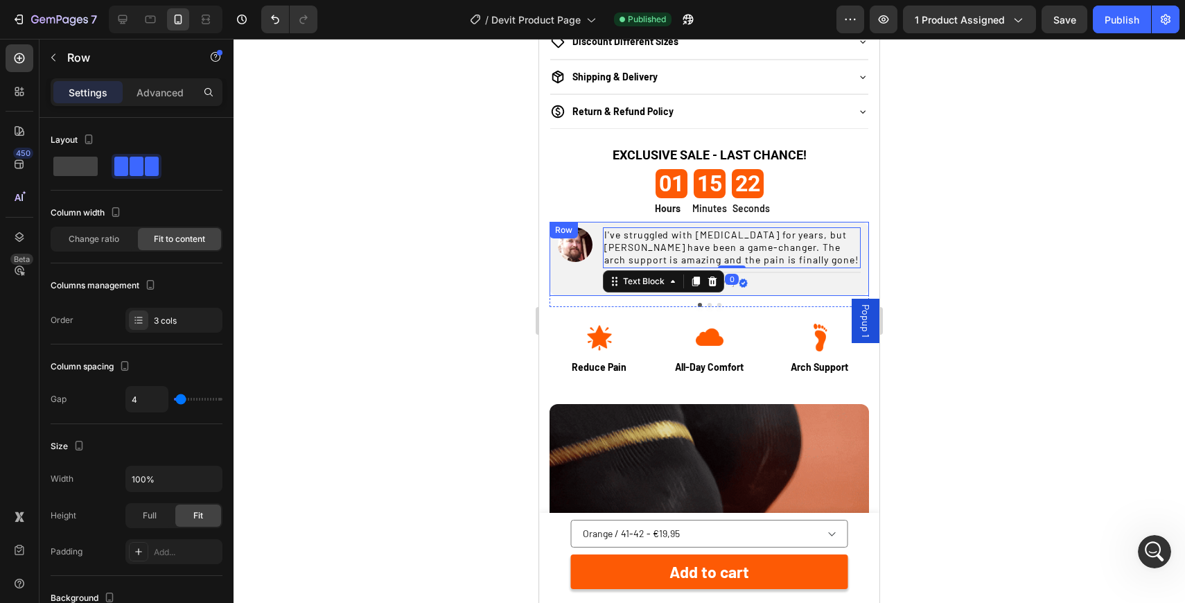
click at [787, 285] on div "Icon Icon Icon Icon Icon Icon List - James Text Block Image Row" at bounding box center [732, 283] width 258 height 12
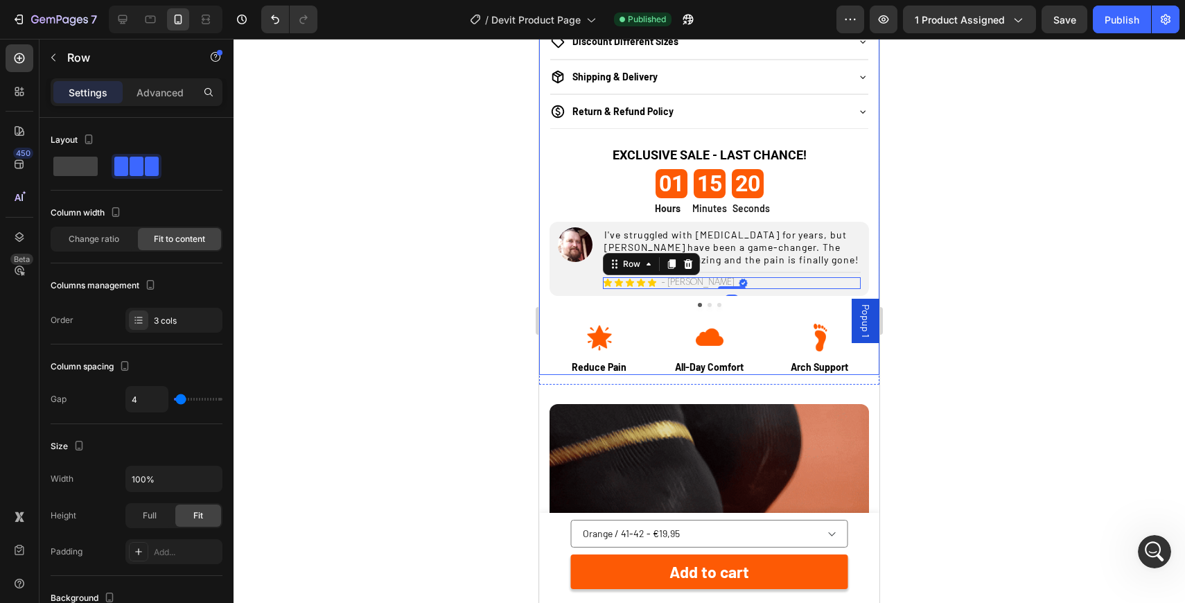
scroll to position [1700, 0]
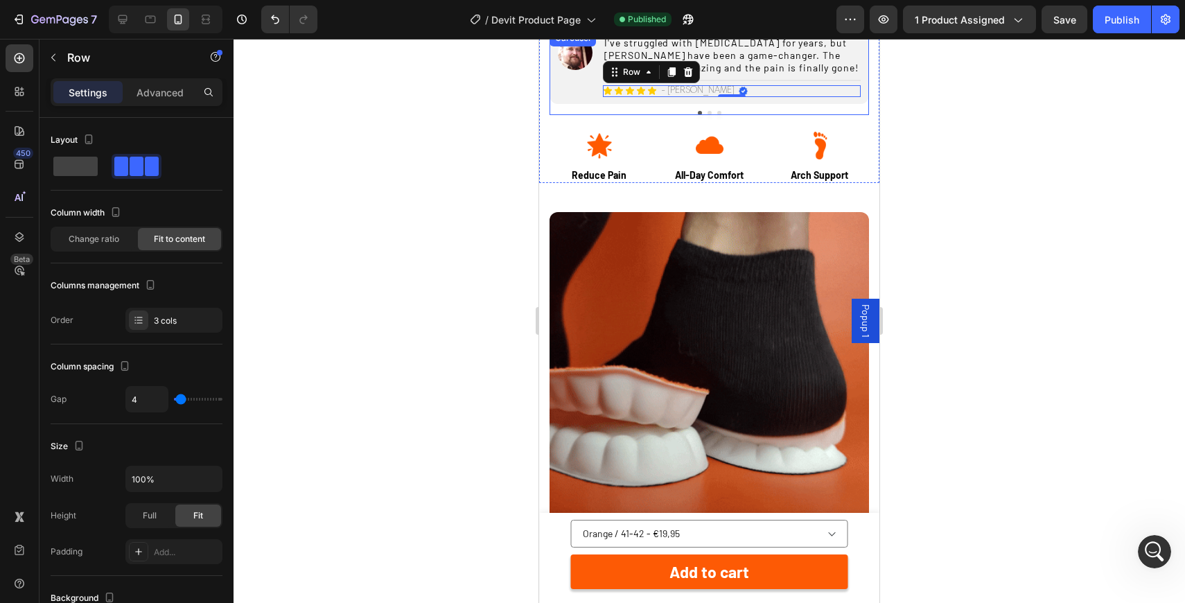
click at [709, 104] on div "Image I've struggled with plantar fasciitis for years, but Bareon have been a g…" at bounding box center [708, 67] width 319 height 74
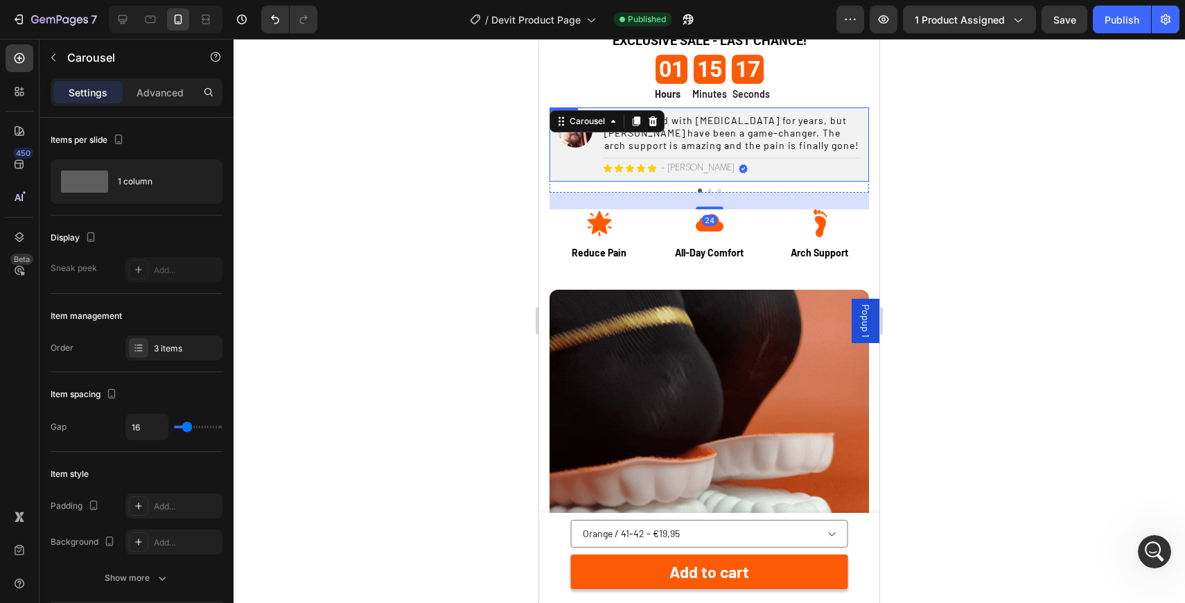
scroll to position [1613, 0]
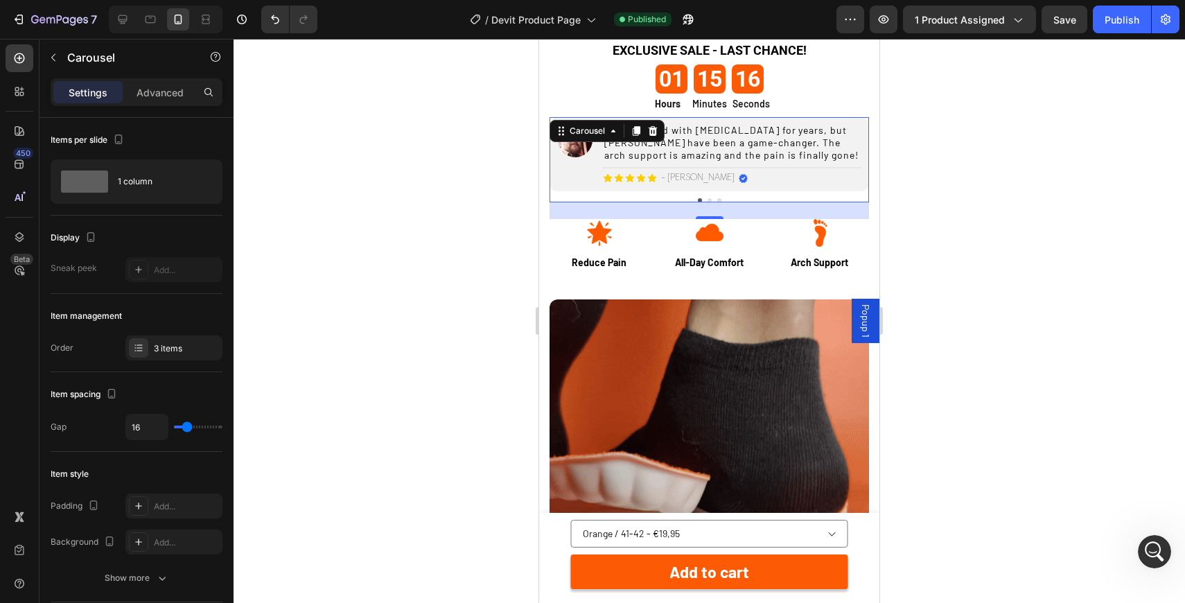
click at [711, 202] on div at bounding box center [708, 200] width 319 height 4
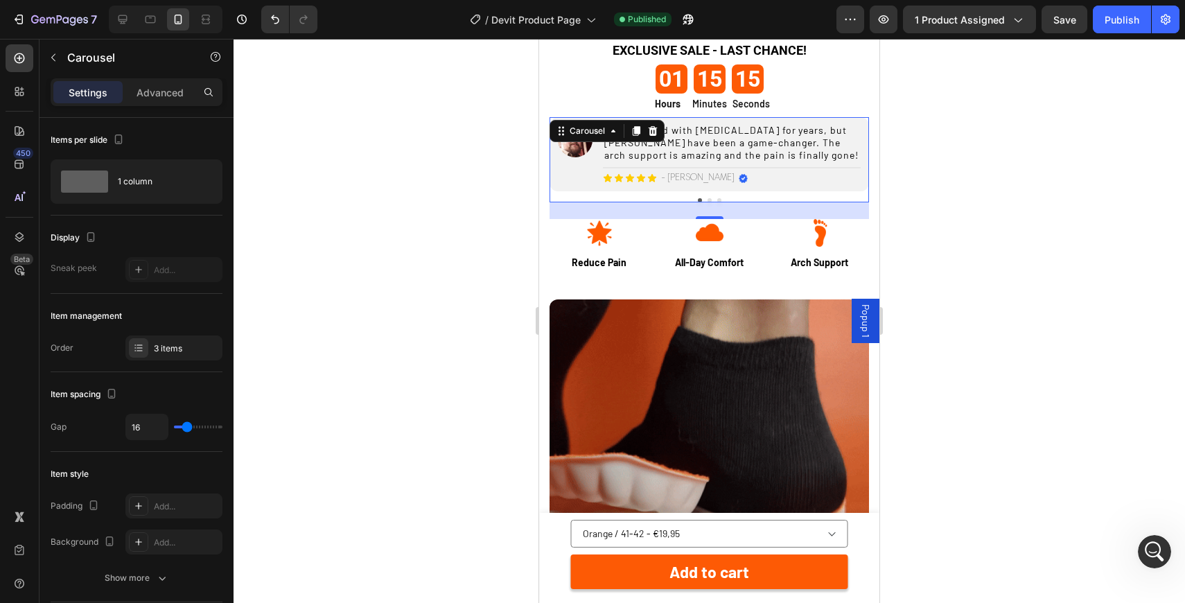
click at [709, 202] on button "Dot" at bounding box center [709, 200] width 4 height 4
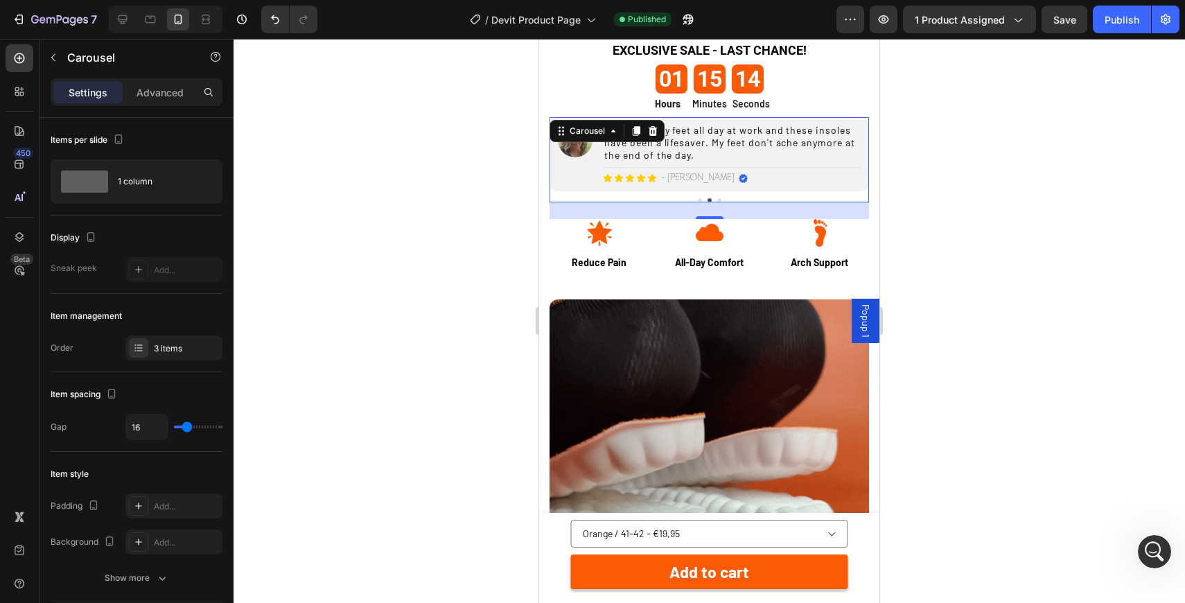
click at [719, 202] on button "Dot" at bounding box center [719, 200] width 4 height 4
click at [718, 200] on button "Dot" at bounding box center [719, 200] width 4 height 4
click at [700, 200] on button "Dot" at bounding box center [700, 200] width 4 height 4
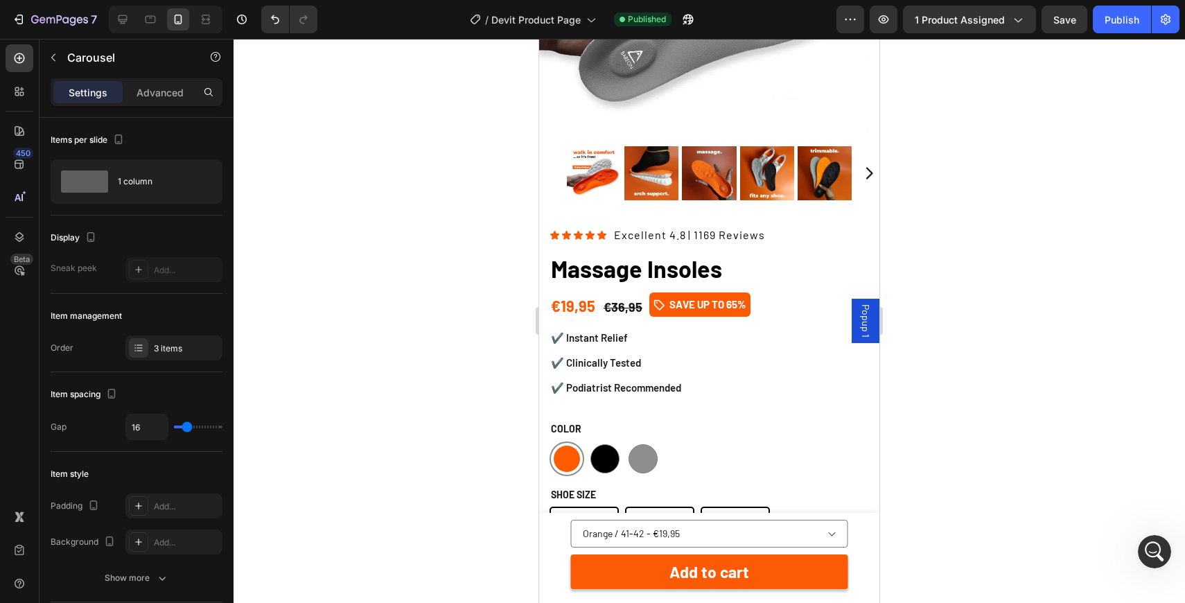
scroll to position [0, 0]
